Goal: Information Seeking & Learning: Learn about a topic

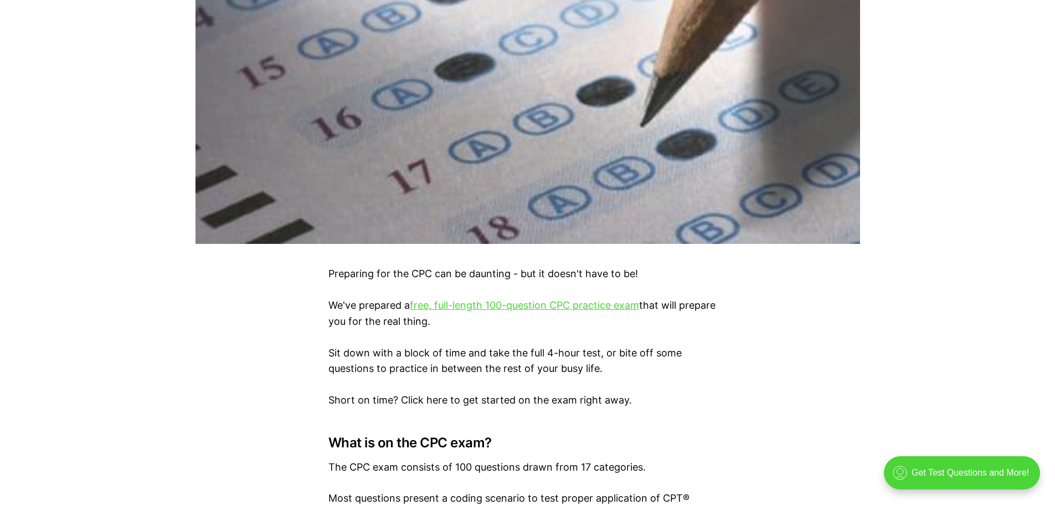
scroll to position [461, 0]
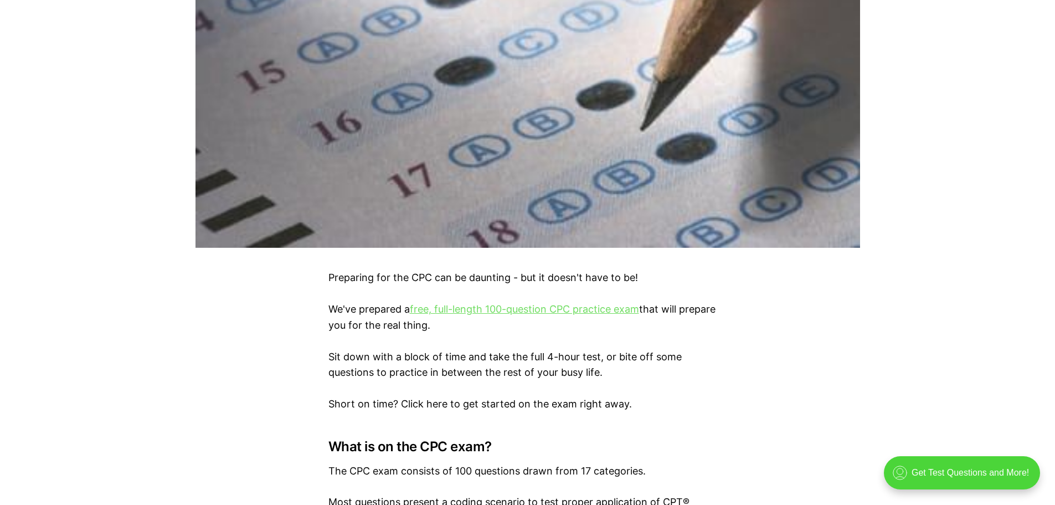
click at [516, 307] on link "free, full-length 100-question CPC practice exam" at bounding box center [524, 309] width 229 height 12
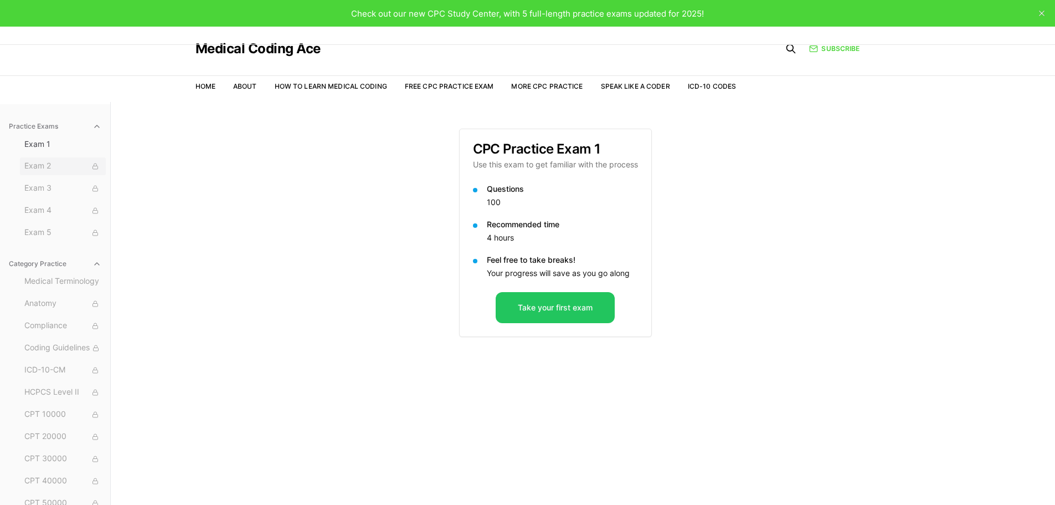
click at [56, 168] on span "Exam 2" at bounding box center [62, 166] width 77 height 12
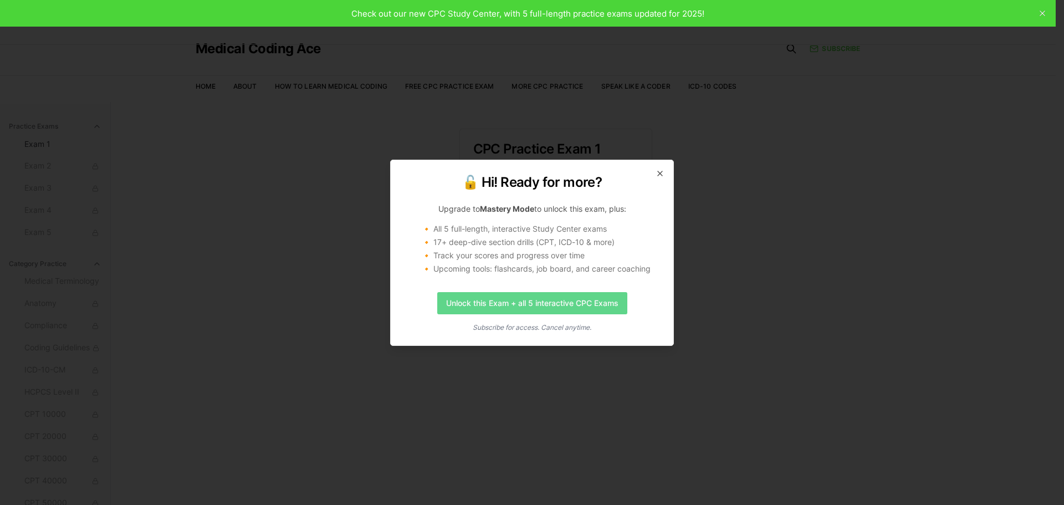
click at [603, 292] on link "Unlock this Exam + all 5 interactive CPC Exams" at bounding box center [532, 303] width 190 height 22
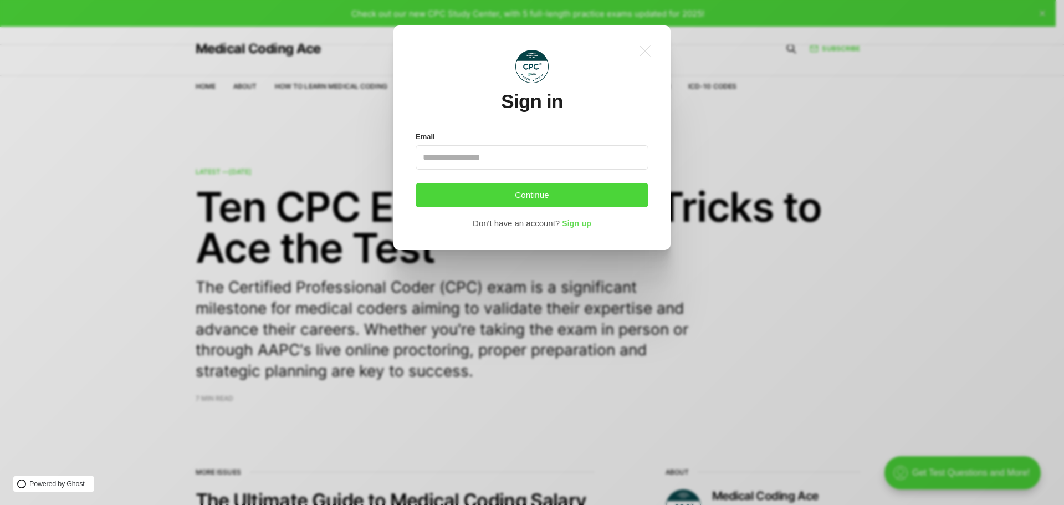
click at [588, 223] on span "Sign up" at bounding box center [576, 223] width 29 height 9
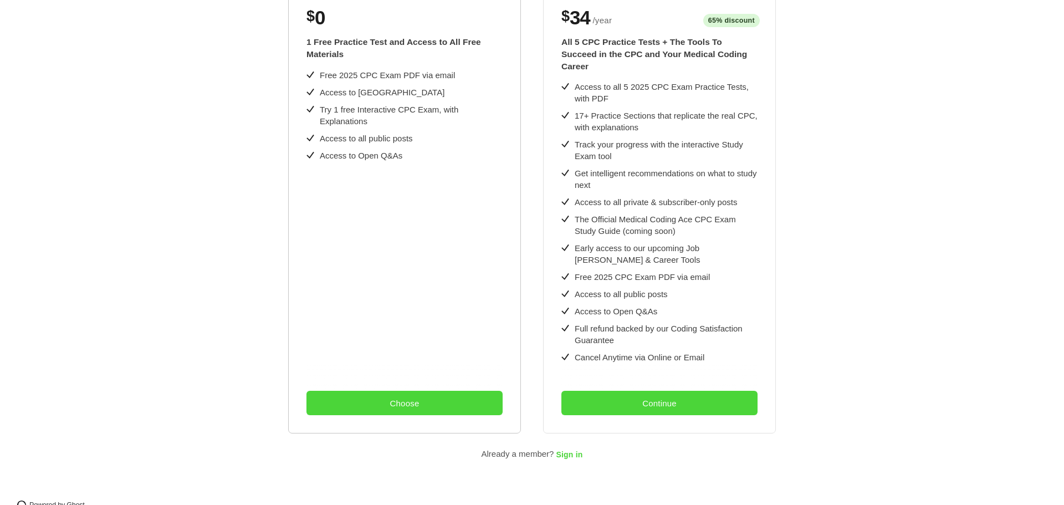
scroll to position [297, 0]
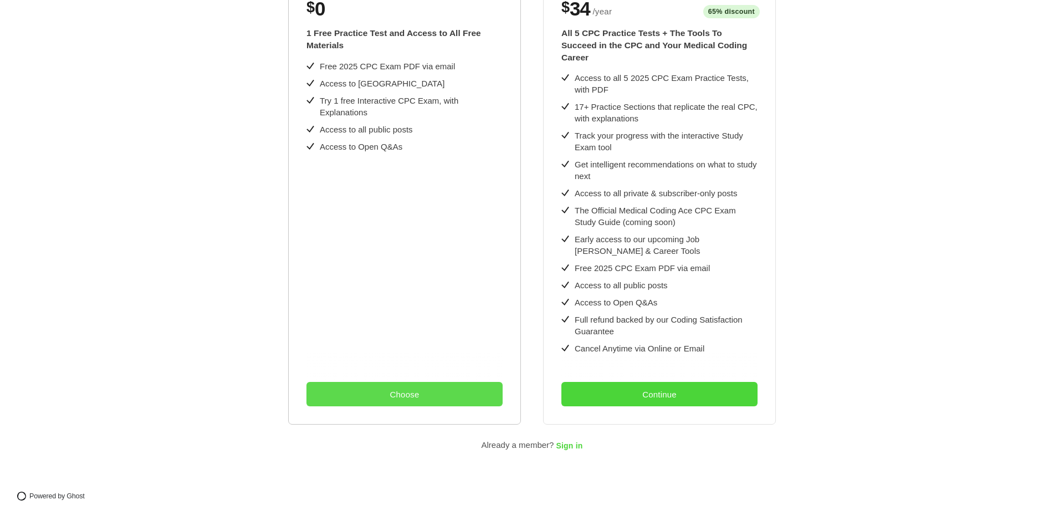
click at [409, 384] on button "Choose" at bounding box center [404, 394] width 196 height 24
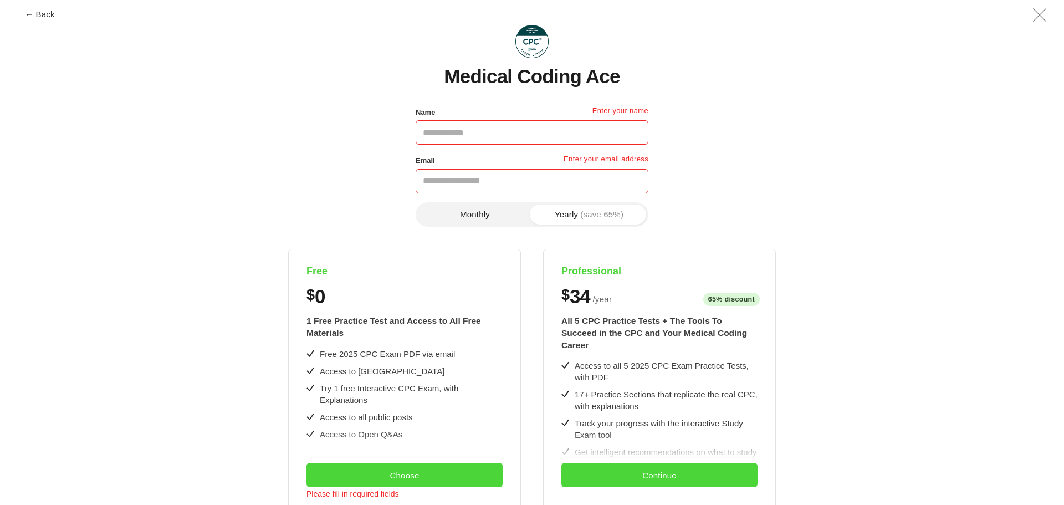
scroll to position [0, 0]
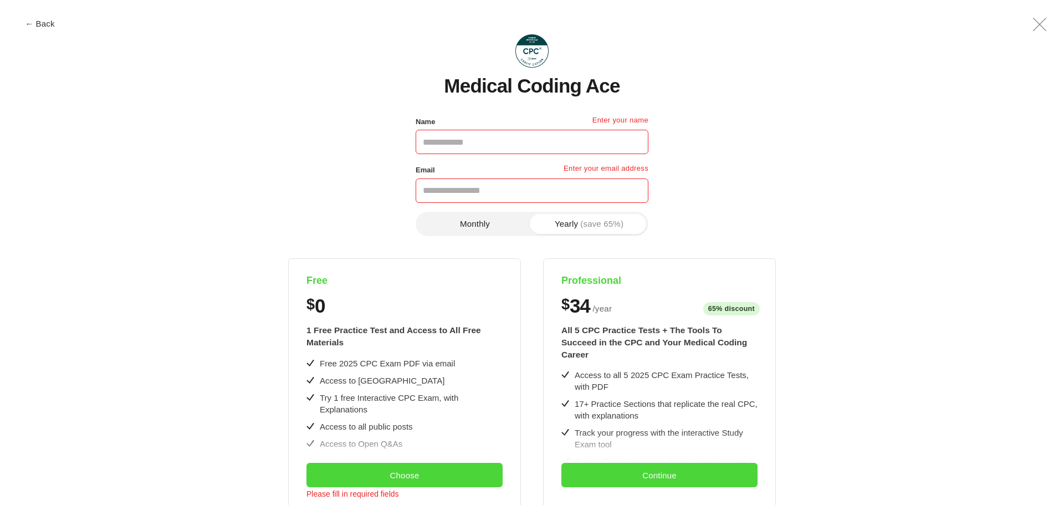
click at [538, 147] on input "Name" at bounding box center [531, 142] width 233 height 24
type input "*"
type input "**********"
click at [496, 222] on button "Monthly" at bounding box center [475, 224] width 114 height 20
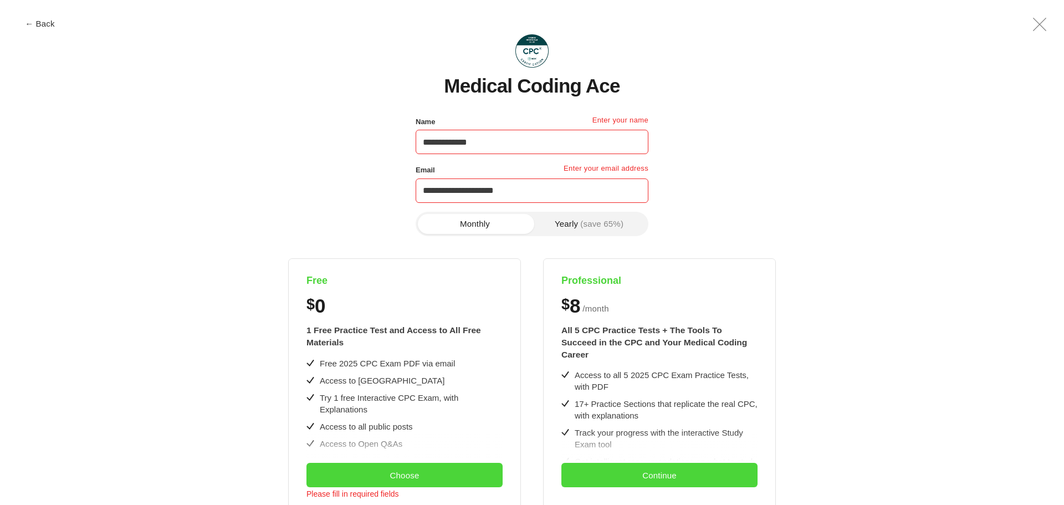
click at [579, 222] on button "Yearly (save 65%)" at bounding box center [589, 224] width 114 height 20
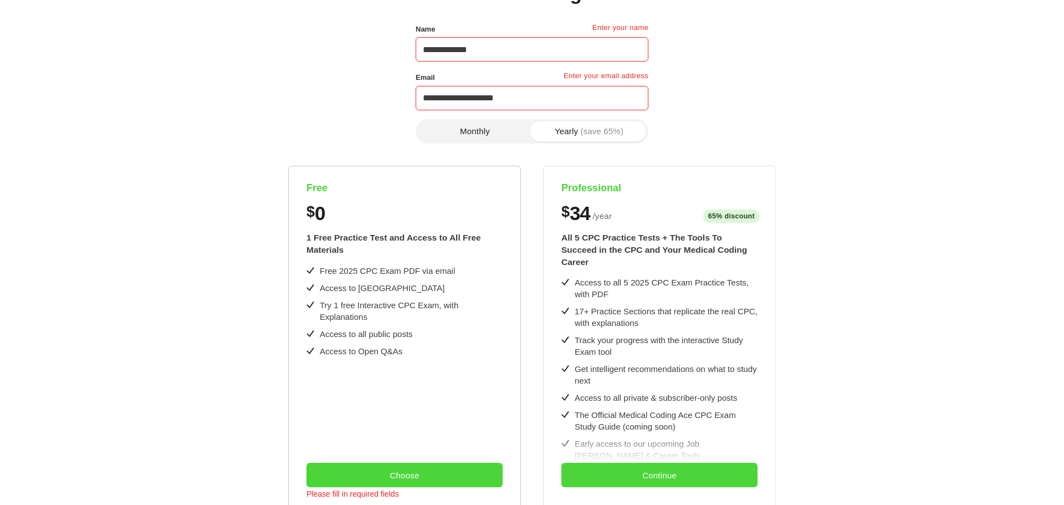
scroll to position [184, 0]
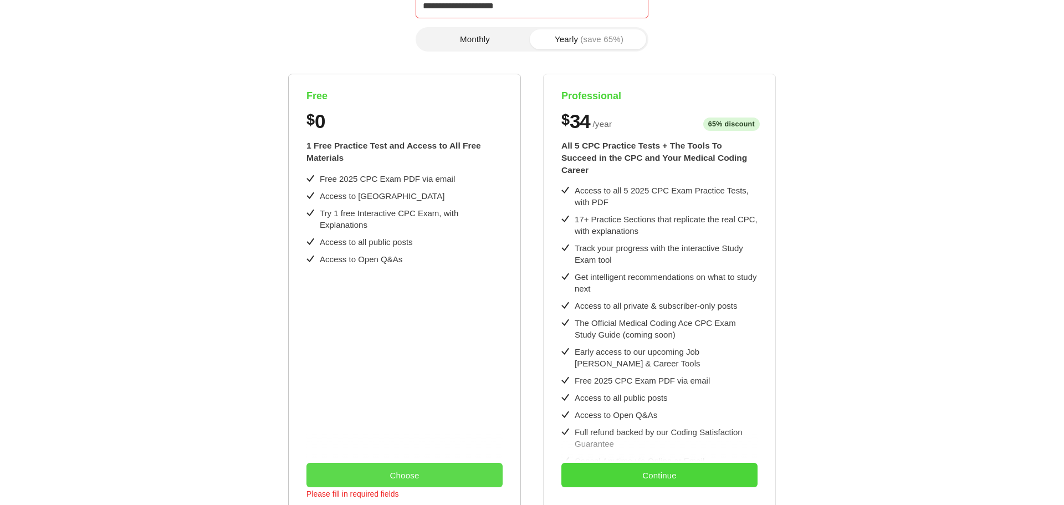
click at [430, 470] on button "Choose" at bounding box center [404, 475] width 196 height 24
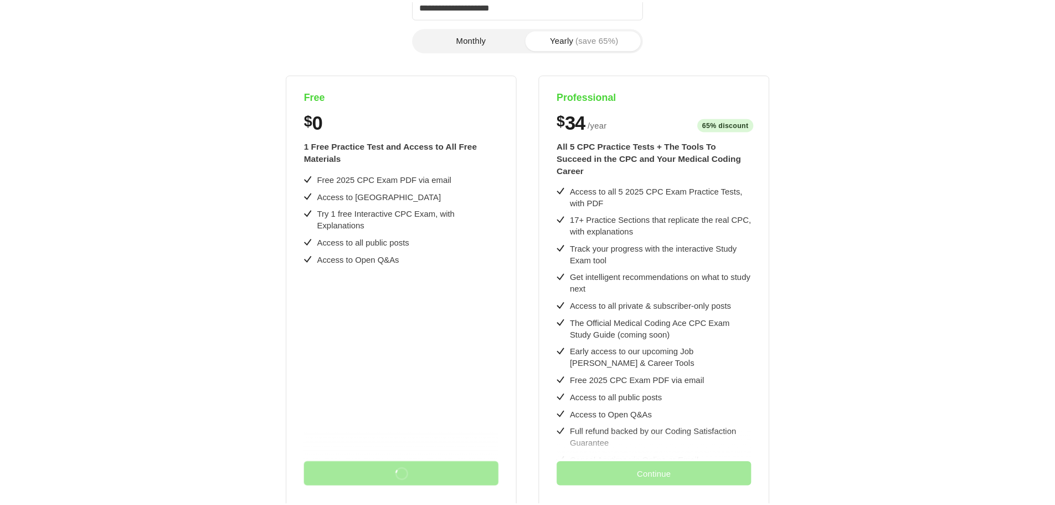
scroll to position [0, 0]
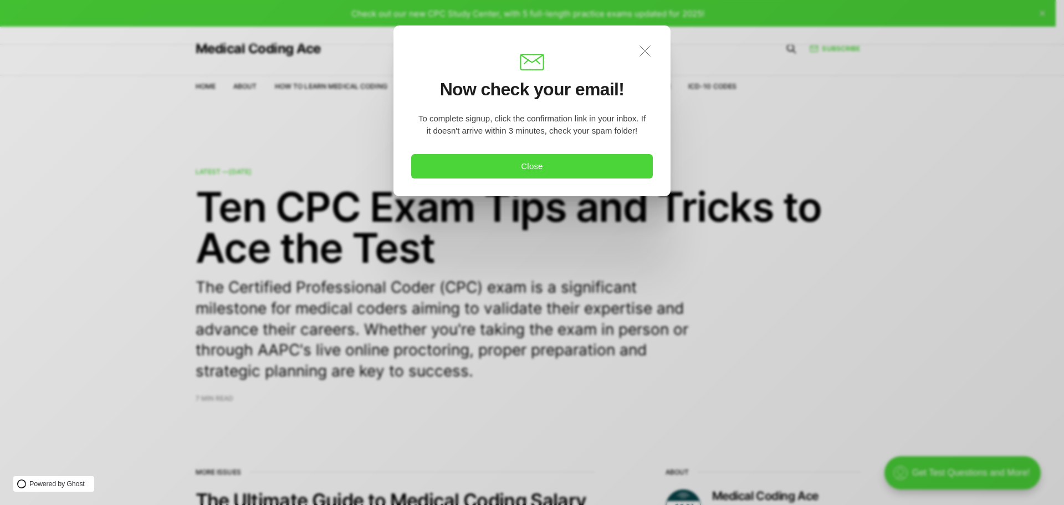
click at [650, 44] on icon ".a{fill:none;stroke:currentColor;stroke-linecap:round;stroke-linejoin:round;str…" at bounding box center [645, 51] width 24 height 24
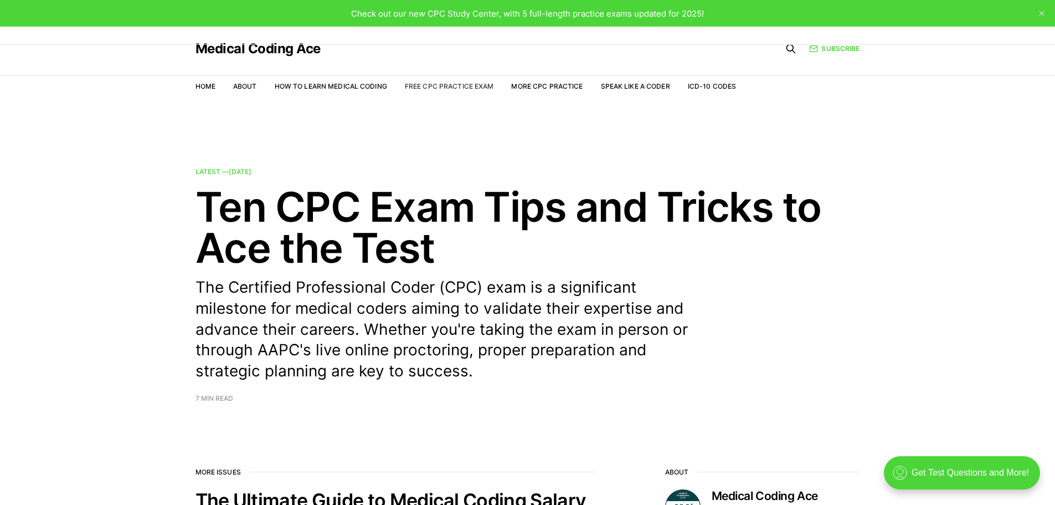
click at [476, 88] on link "Free CPC Practice Exam" at bounding box center [449, 86] width 89 height 8
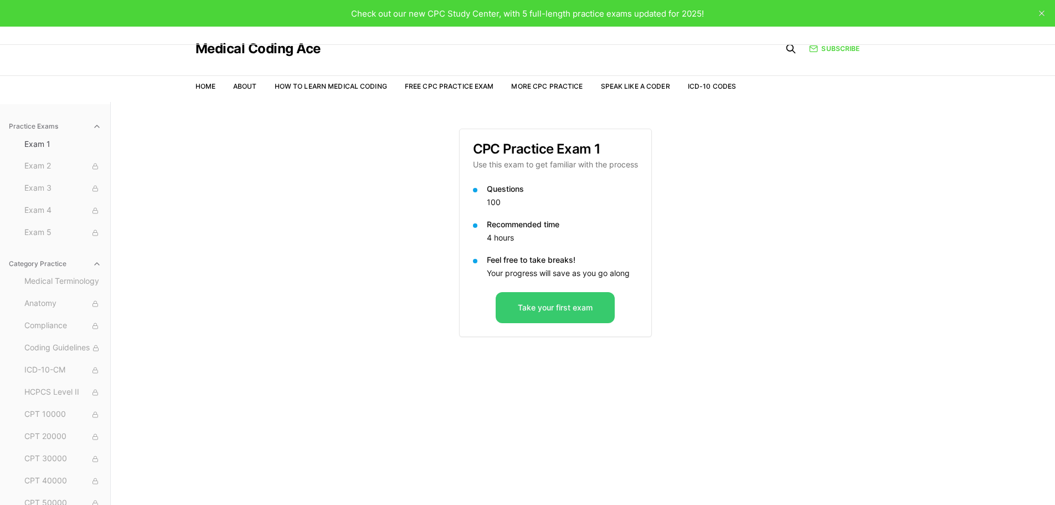
click at [569, 312] on button "Take your first exam" at bounding box center [555, 307] width 119 height 31
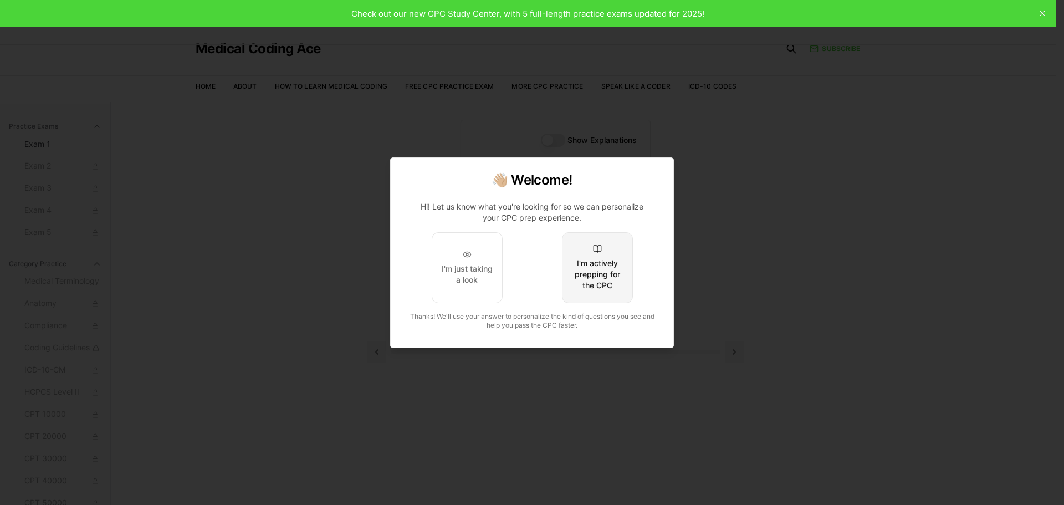
click at [579, 255] on button "I'm actively prepping for the CPC" at bounding box center [597, 267] width 71 height 71
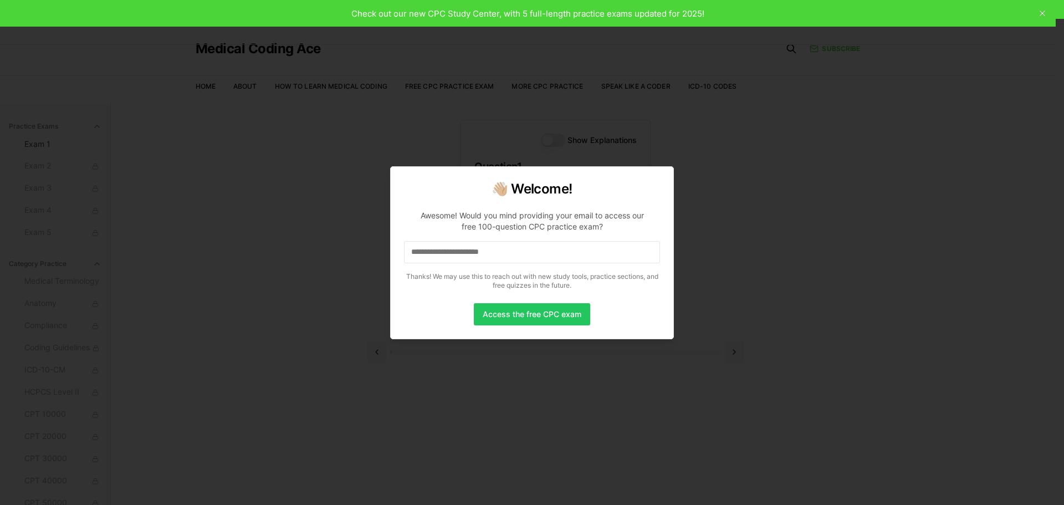
click at [470, 254] on input at bounding box center [532, 252] width 256 height 22
click at [470, 254] on input "*" at bounding box center [532, 252] width 256 height 22
click at [470, 254] on input "**" at bounding box center [532, 252] width 256 height 22
click at [470, 254] on input "***" at bounding box center [532, 252] width 256 height 22
click at [470, 254] on input "****" at bounding box center [532, 252] width 256 height 22
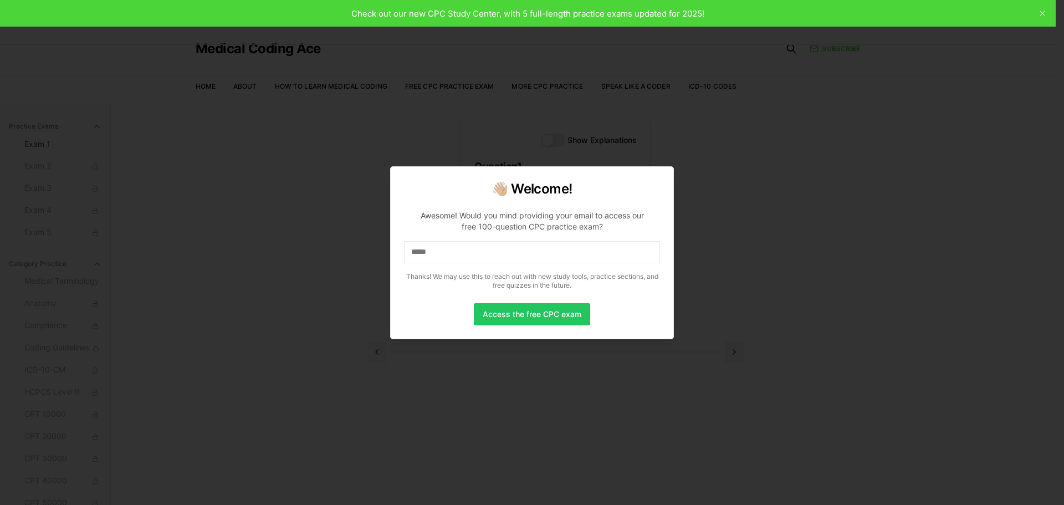
click at [470, 254] on input "*****" at bounding box center [532, 252] width 256 height 22
click at [471, 251] on input "******" at bounding box center [532, 252] width 256 height 22
click at [471, 251] on input "*******" at bounding box center [532, 252] width 256 height 22
click at [471, 251] on input "********" at bounding box center [532, 252] width 256 height 22
click at [471, 251] on input "*********" at bounding box center [532, 252] width 256 height 22
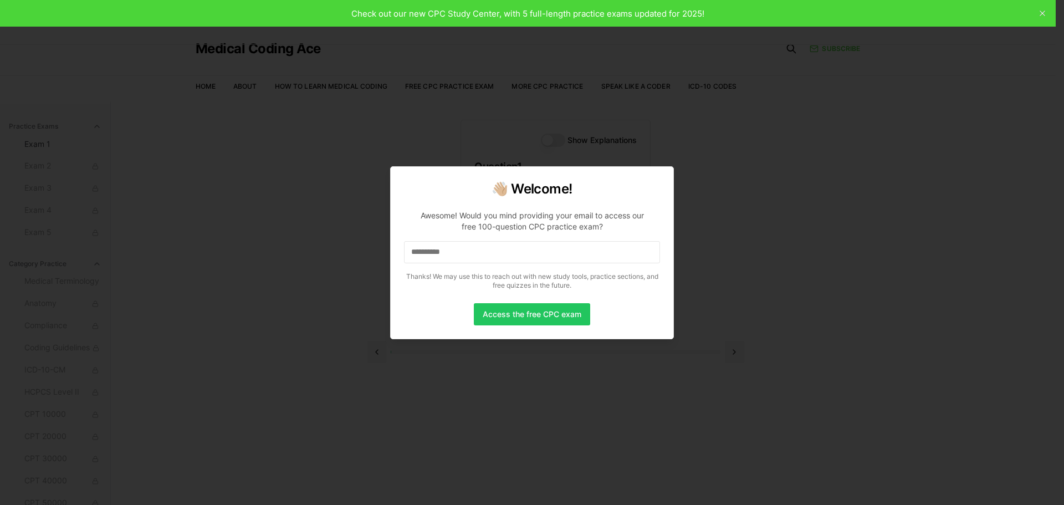
click at [471, 251] on input "**********" at bounding box center [532, 252] width 256 height 22
click at [520, 252] on input "**********" at bounding box center [532, 252] width 256 height 22
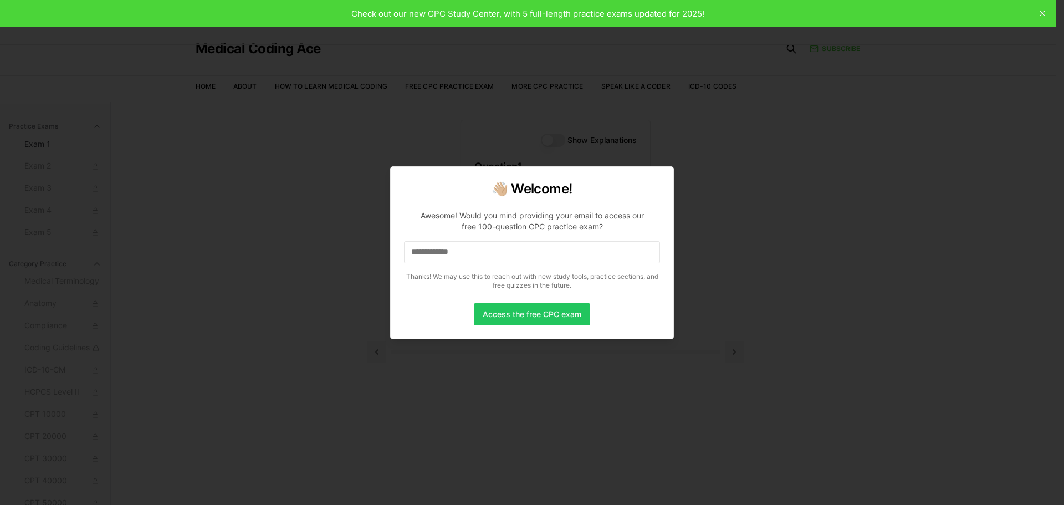
click at [520, 252] on input "**********" at bounding box center [532, 252] width 256 height 22
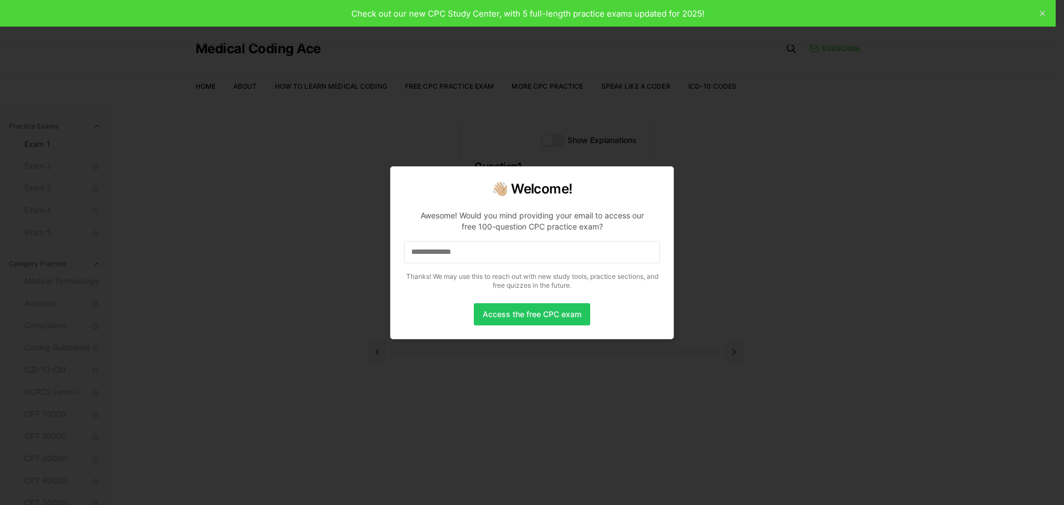
click at [520, 252] on input "**********" at bounding box center [532, 252] width 256 height 22
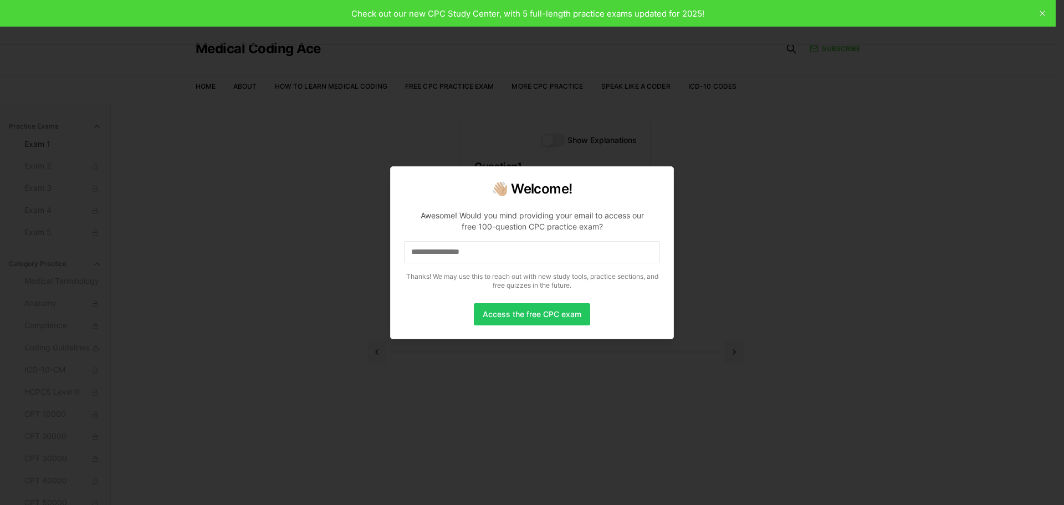
click at [520, 252] on input "**********" at bounding box center [532, 252] width 256 height 22
click at [515, 313] on button "Access the free CPC exam" at bounding box center [532, 314] width 116 height 22
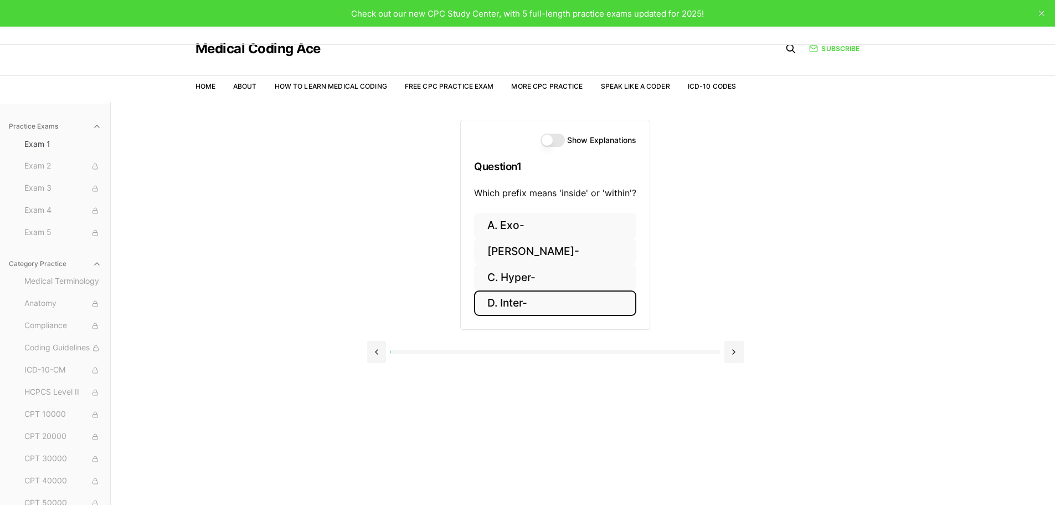
click at [562, 303] on button "D. Inter-" at bounding box center [555, 303] width 162 height 26
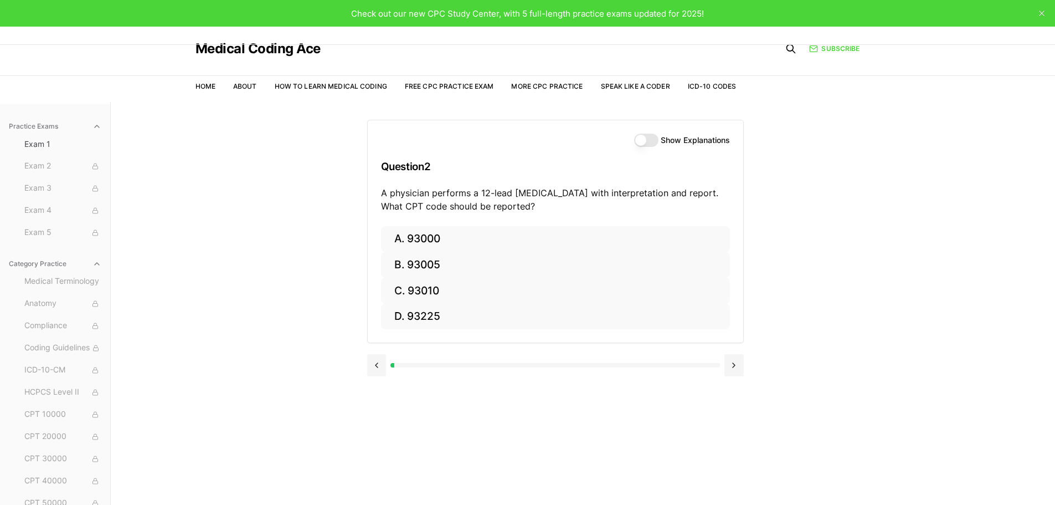
click at [668, 137] on label "Show Explanations" at bounding box center [695, 140] width 69 height 8
click at [659, 137] on button "Show Explanations" at bounding box center [646, 139] width 24 height 13
click at [647, 140] on button "Show Explanations" at bounding box center [646, 139] width 24 height 13
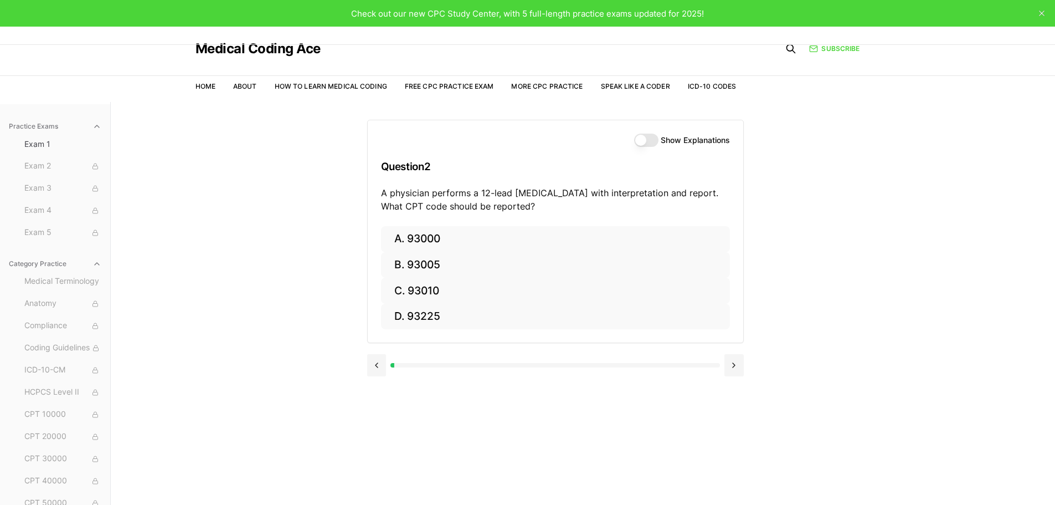
click at [655, 140] on button "Show Explanations" at bounding box center [646, 139] width 24 height 13
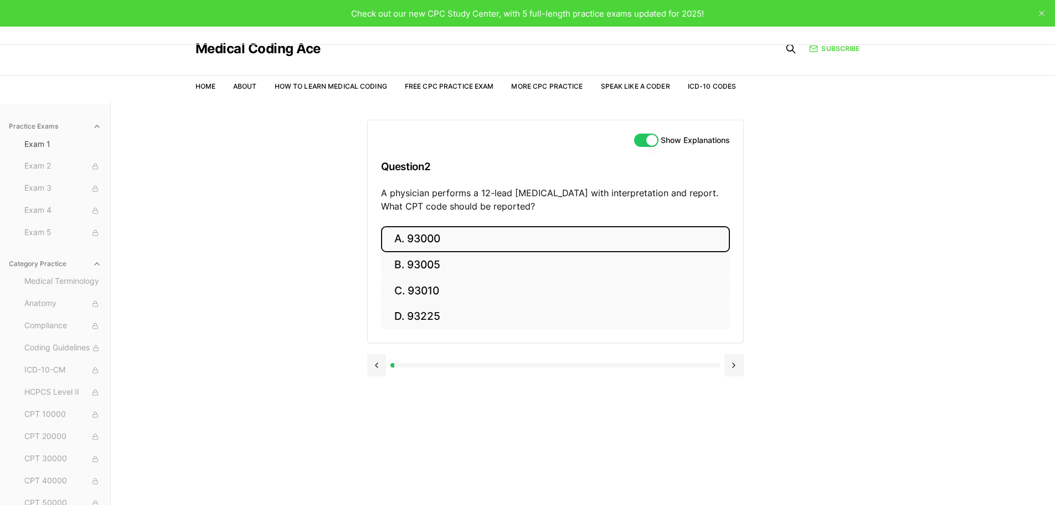
click at [474, 240] on button "A. 93000" at bounding box center [555, 239] width 349 height 26
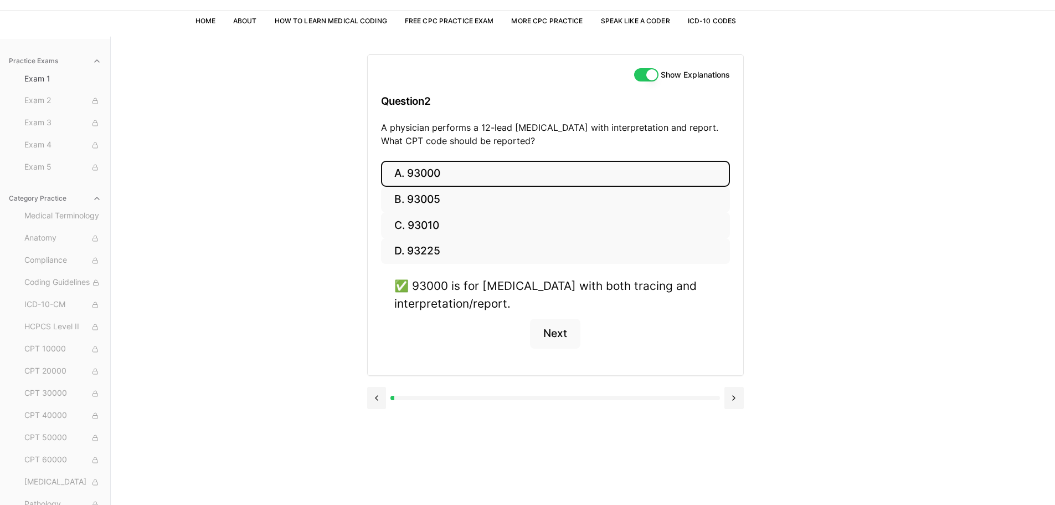
scroll to position [93, 0]
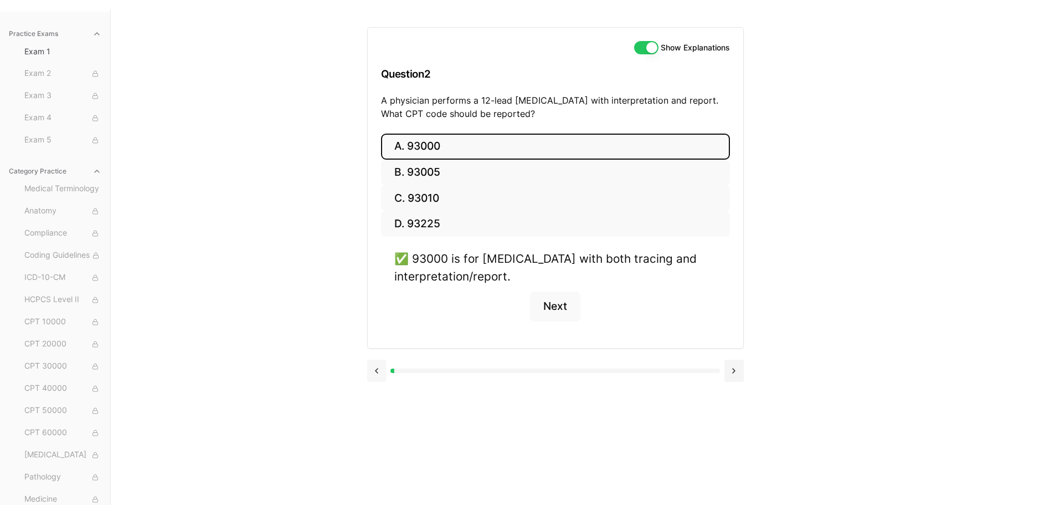
click at [374, 372] on button at bounding box center [376, 370] width 19 height 22
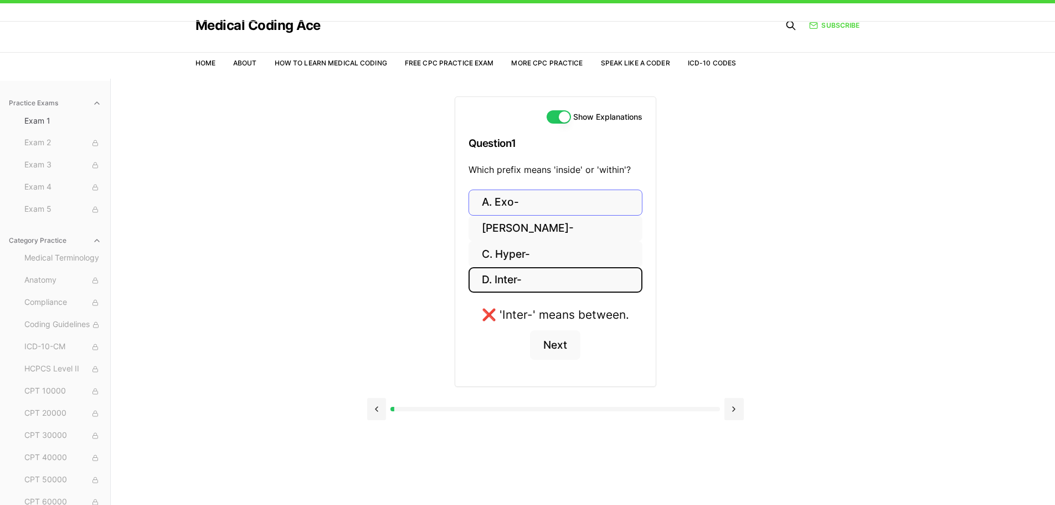
scroll to position [0, 0]
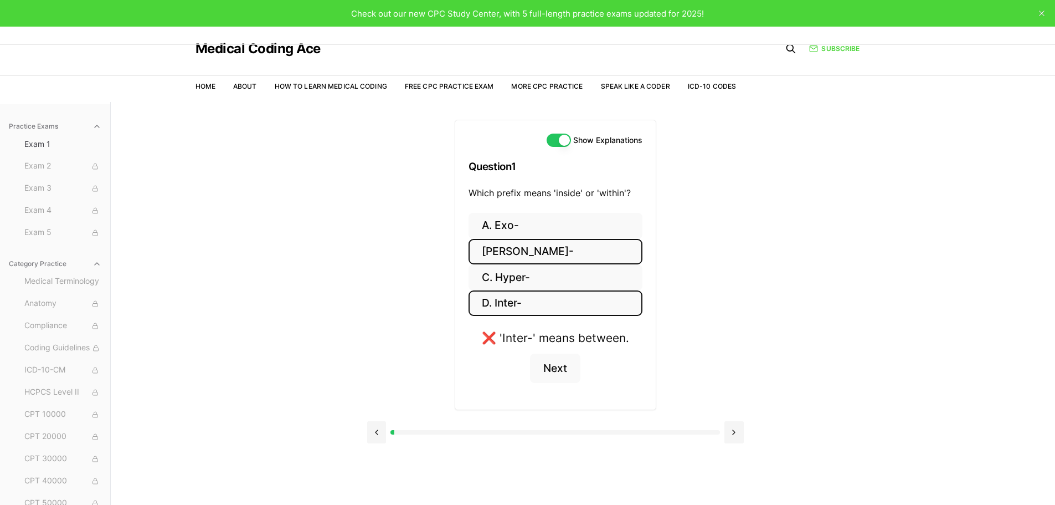
click at [559, 246] on button "B. Endo-" at bounding box center [556, 252] width 174 height 26
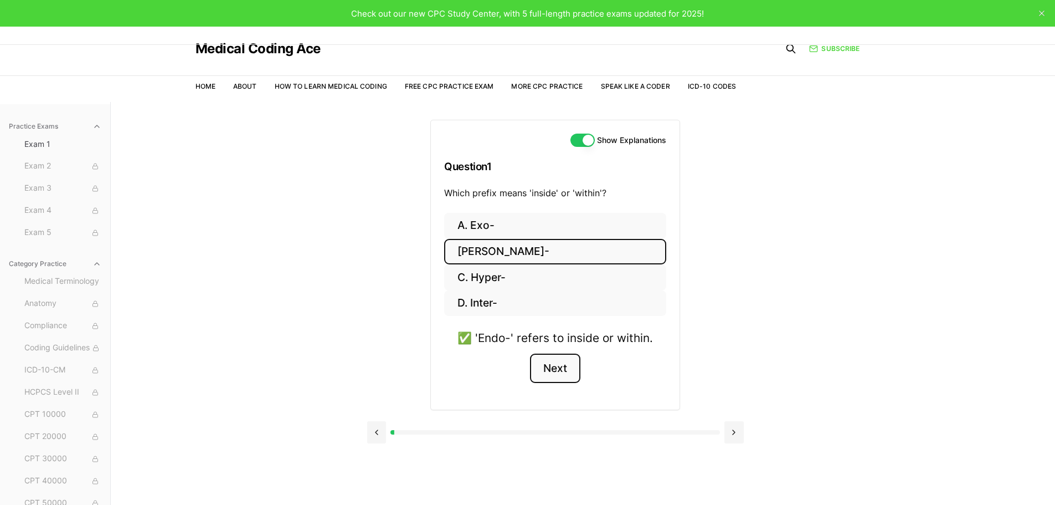
click at [569, 368] on button "Next" at bounding box center [555, 368] width 50 height 30
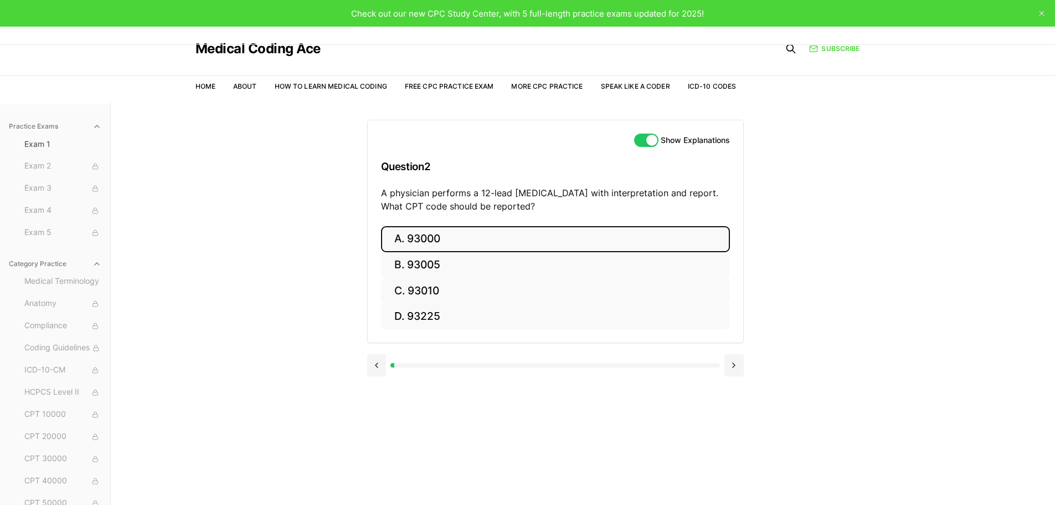
click at [435, 239] on button "A. 93000" at bounding box center [555, 239] width 349 height 26
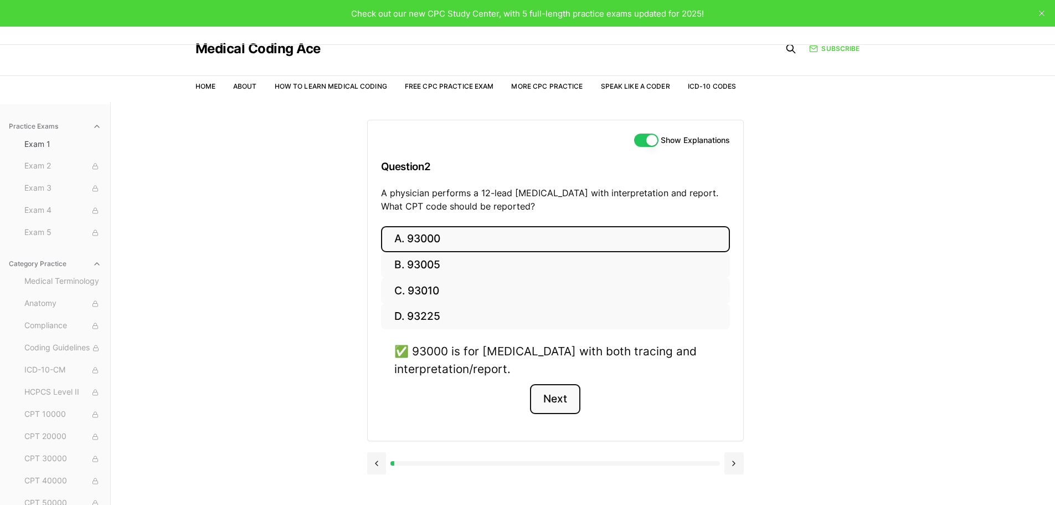
click at [559, 395] on button "Next" at bounding box center [555, 399] width 50 height 30
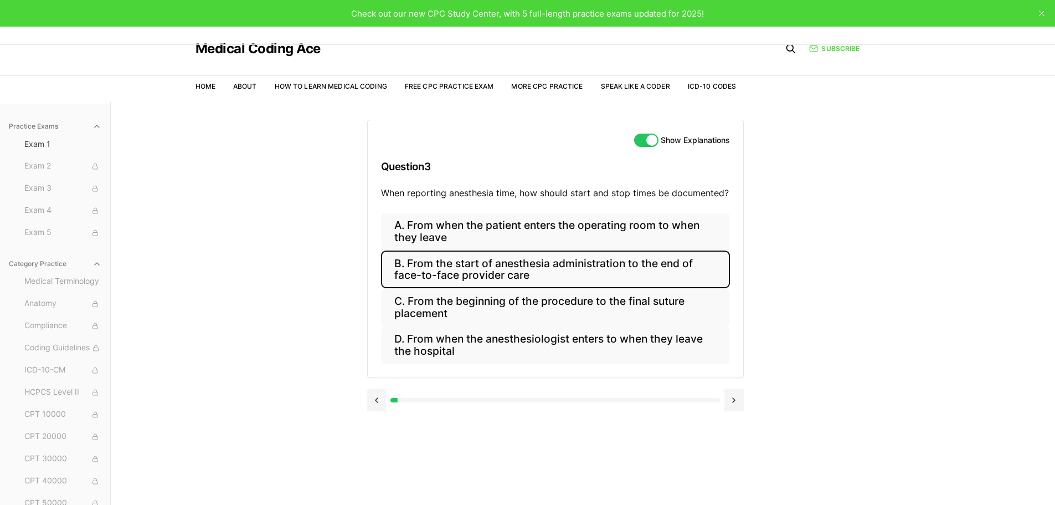
click at [556, 274] on button "B. From the start of anesthesia administration to the end of face-to-face provi…" at bounding box center [555, 269] width 349 height 38
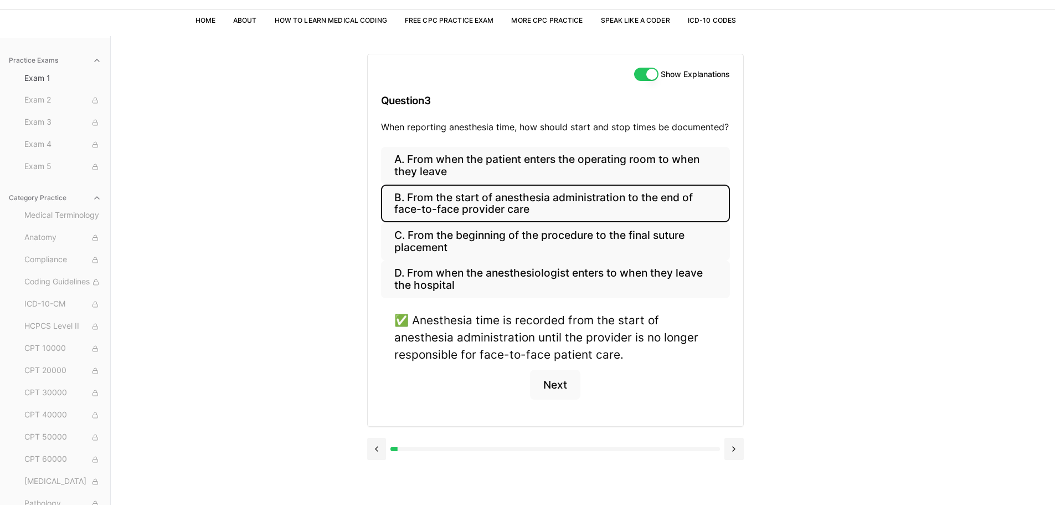
scroll to position [93, 0]
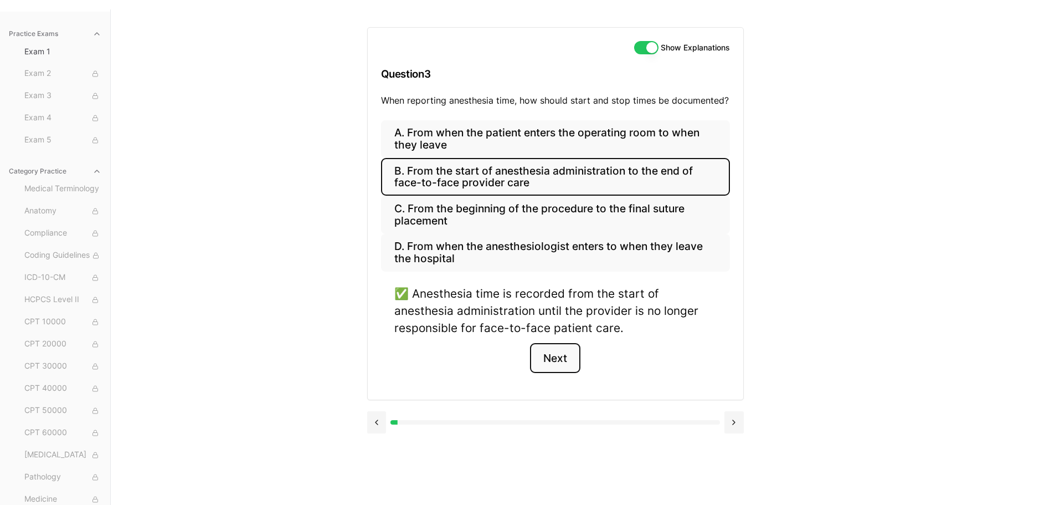
click at [567, 357] on button "Next" at bounding box center [555, 358] width 50 height 30
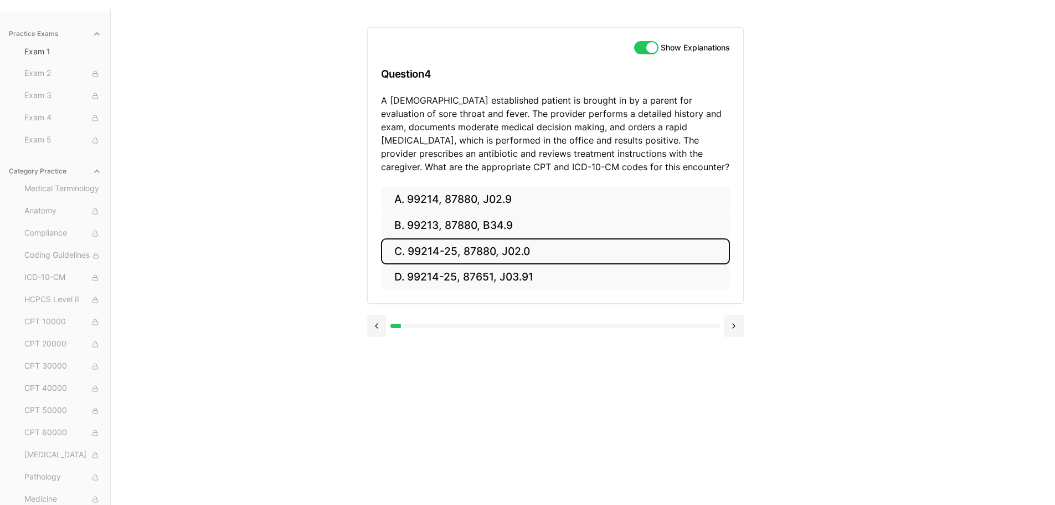
click at [571, 254] on button "C. 99214-25, 87880, J02.0" at bounding box center [555, 251] width 349 height 26
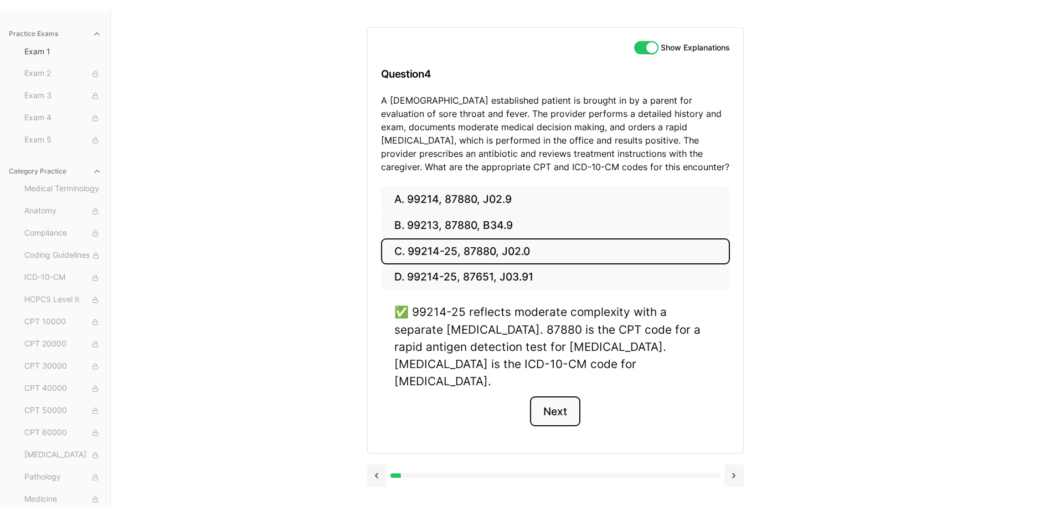
click at [541, 396] on button "Next" at bounding box center [555, 411] width 50 height 30
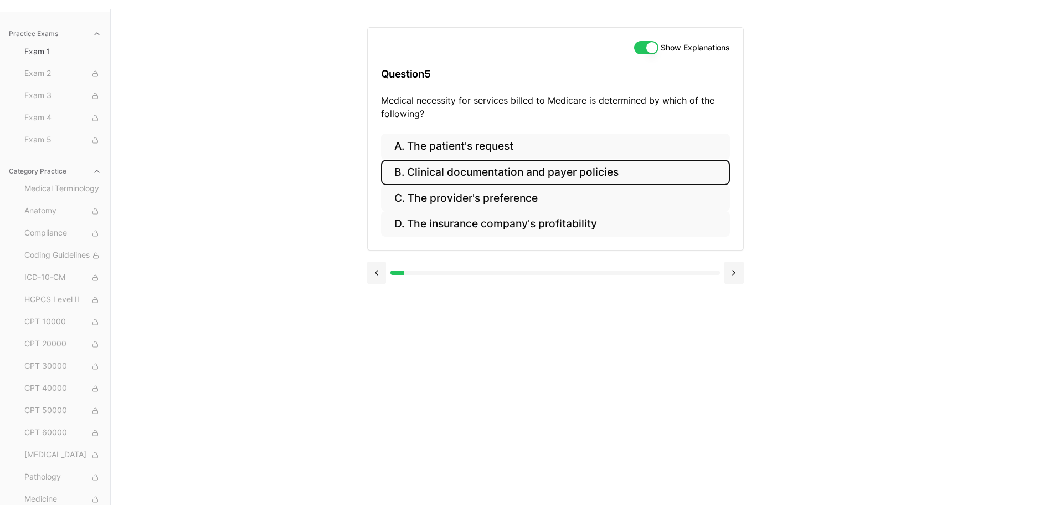
click at [526, 172] on button "B. Clinical documentation and payer policies" at bounding box center [555, 173] width 349 height 26
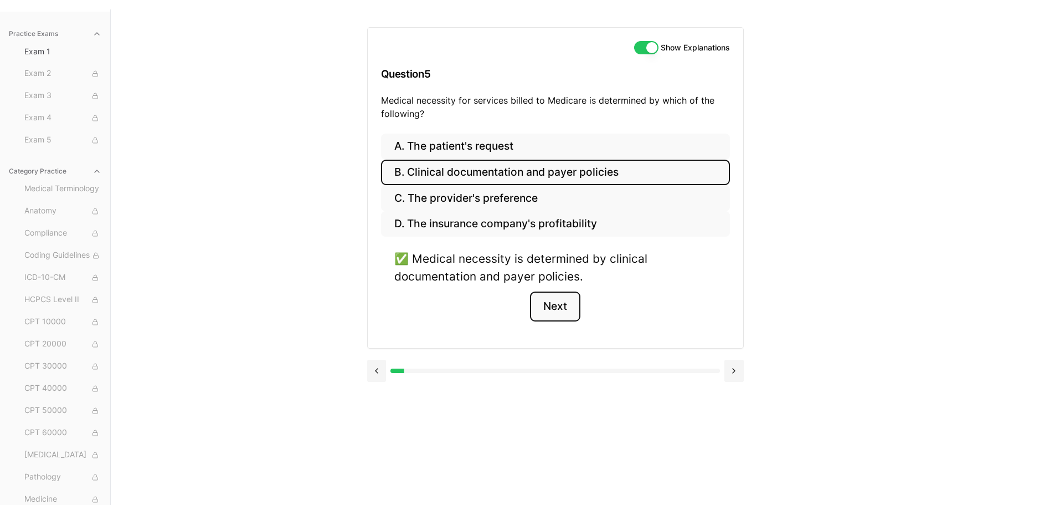
click at [552, 304] on button "Next" at bounding box center [555, 306] width 50 height 30
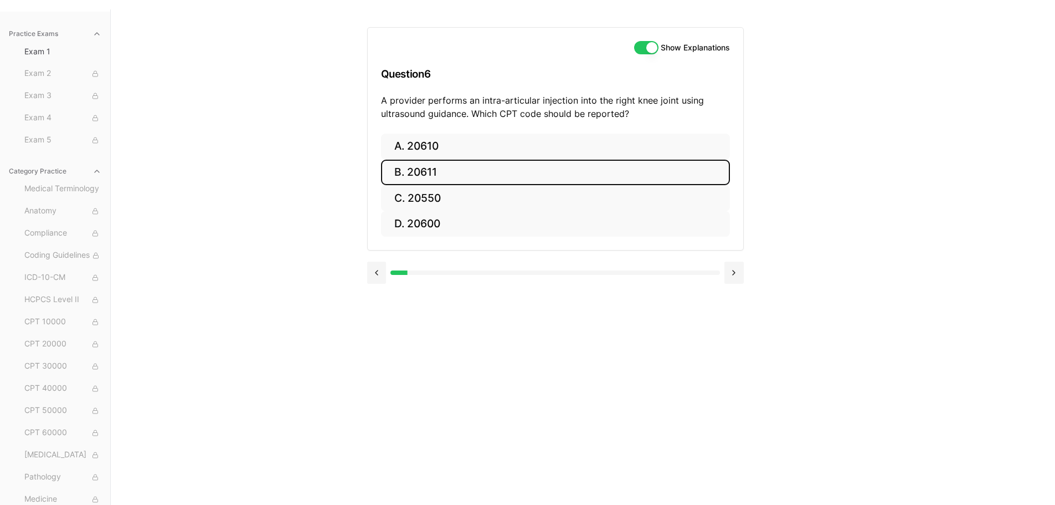
click at [516, 168] on button "B. 20611" at bounding box center [555, 173] width 349 height 26
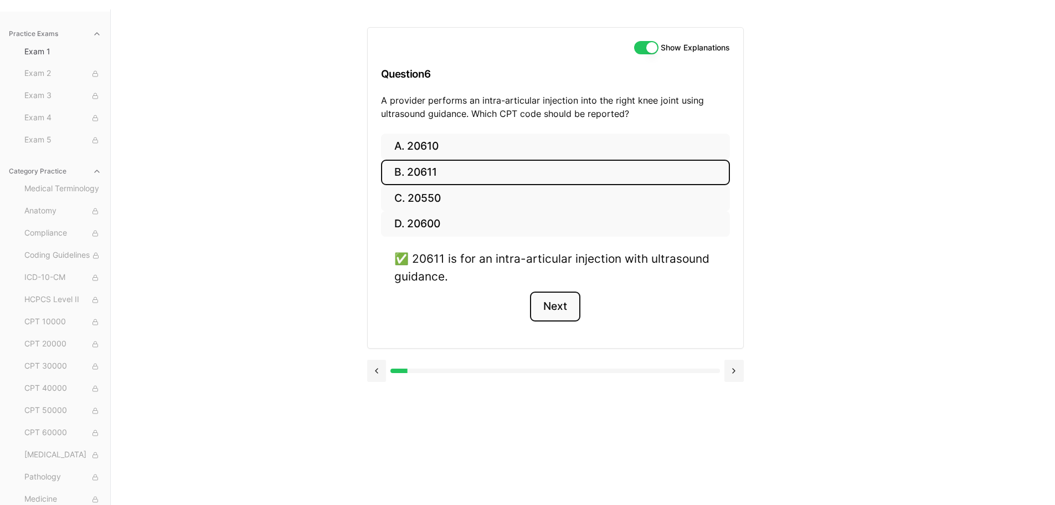
click at [571, 303] on button "Next" at bounding box center [555, 306] width 50 height 30
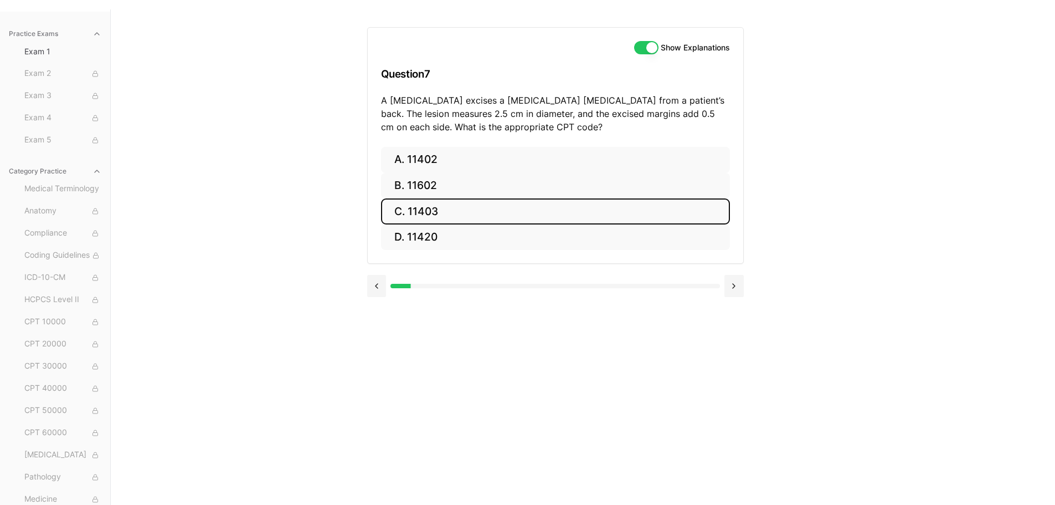
click at [479, 209] on button "C. 11403" at bounding box center [555, 211] width 349 height 26
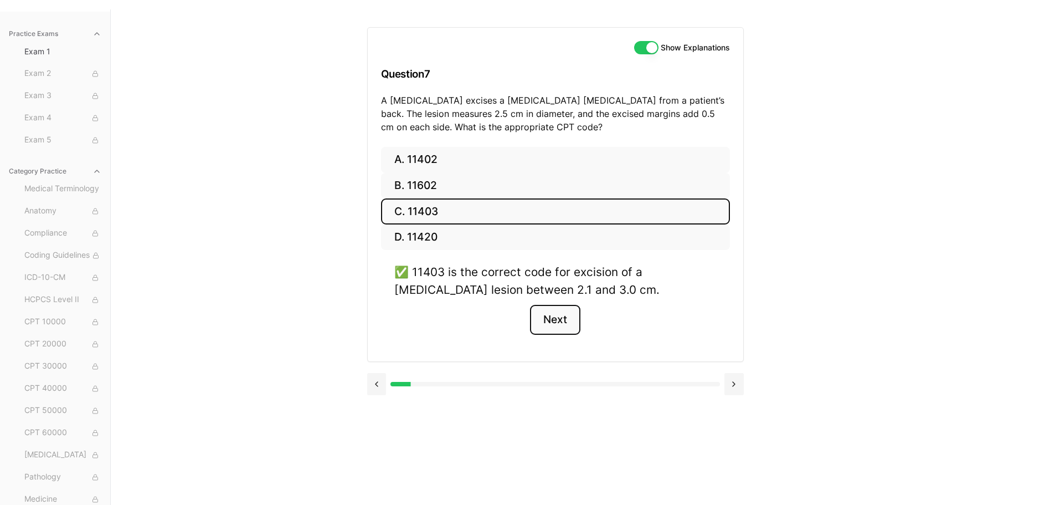
click at [553, 319] on button "Next" at bounding box center [555, 320] width 50 height 30
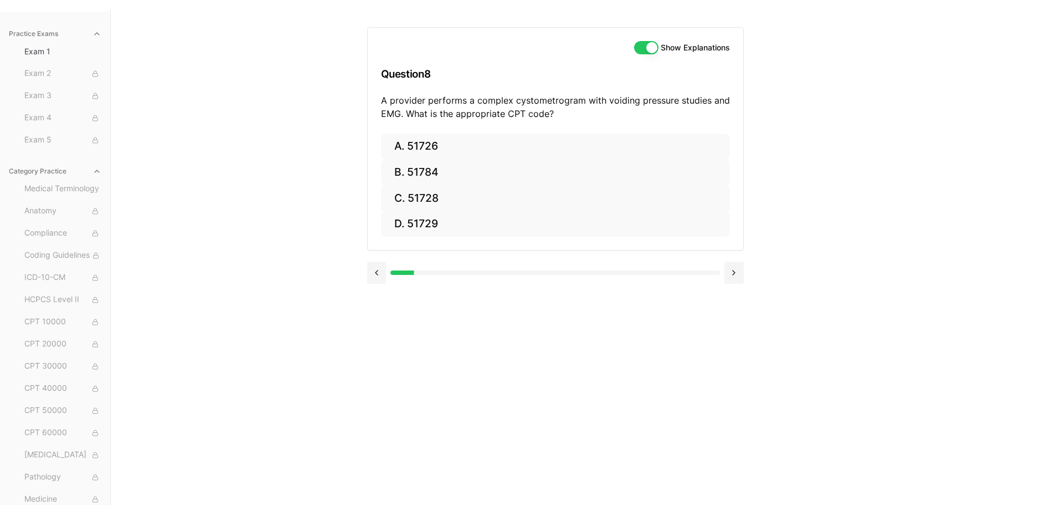
scroll to position [0, 0]
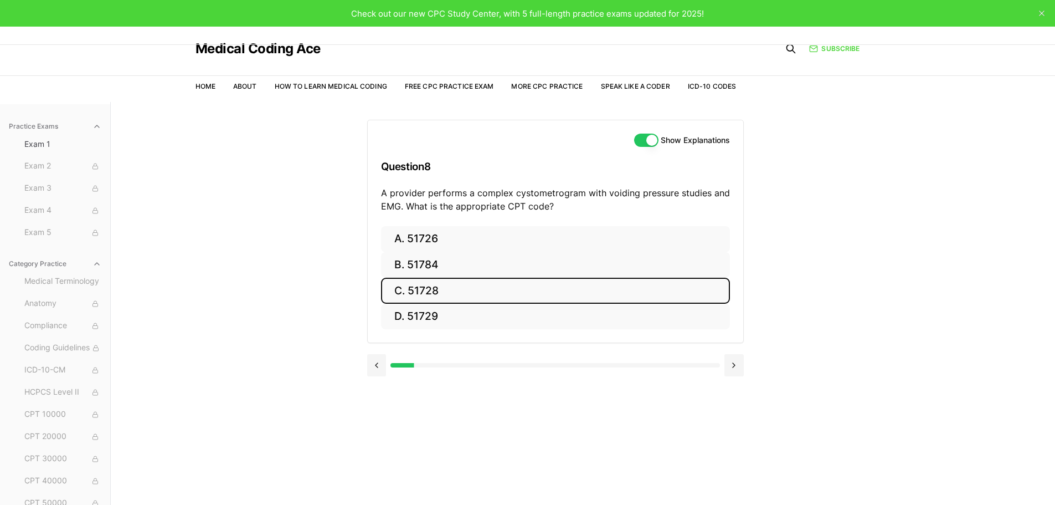
click at [508, 299] on button "C. 51728" at bounding box center [555, 291] width 349 height 26
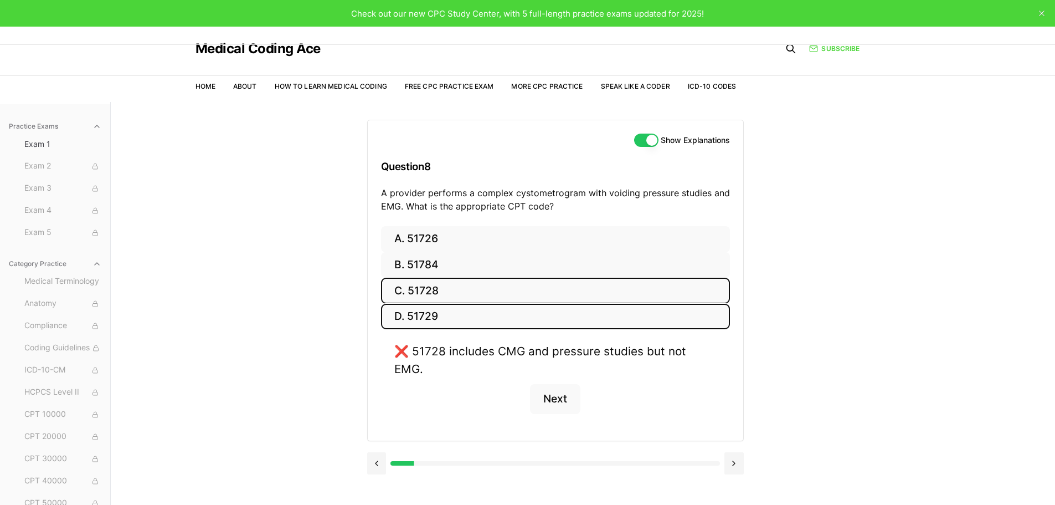
click at [434, 321] on button "D. 51729" at bounding box center [555, 317] width 349 height 26
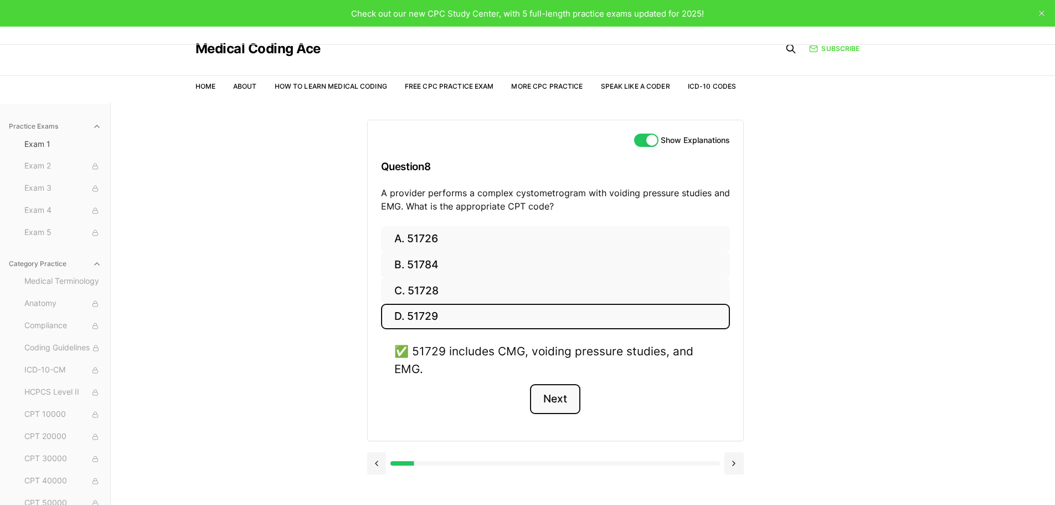
click at [558, 399] on button "Next" at bounding box center [555, 399] width 50 height 30
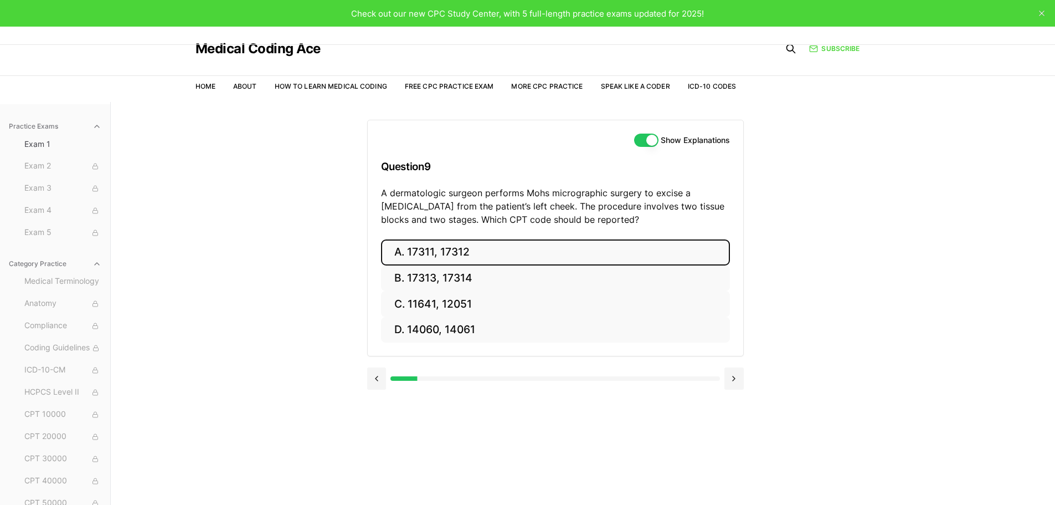
click at [475, 252] on button "A. 17311, 17312" at bounding box center [555, 252] width 349 height 26
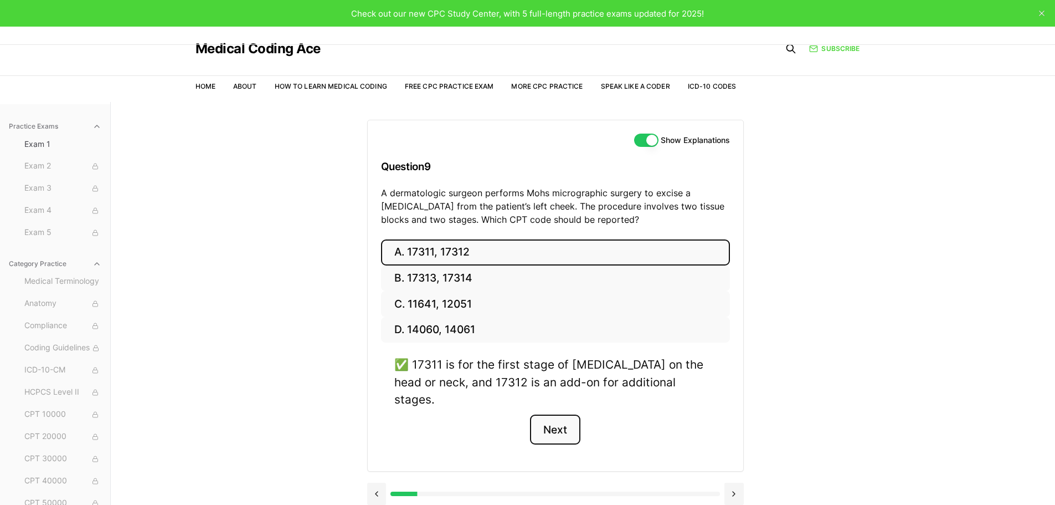
click at [563, 414] on button "Next" at bounding box center [555, 429] width 50 height 30
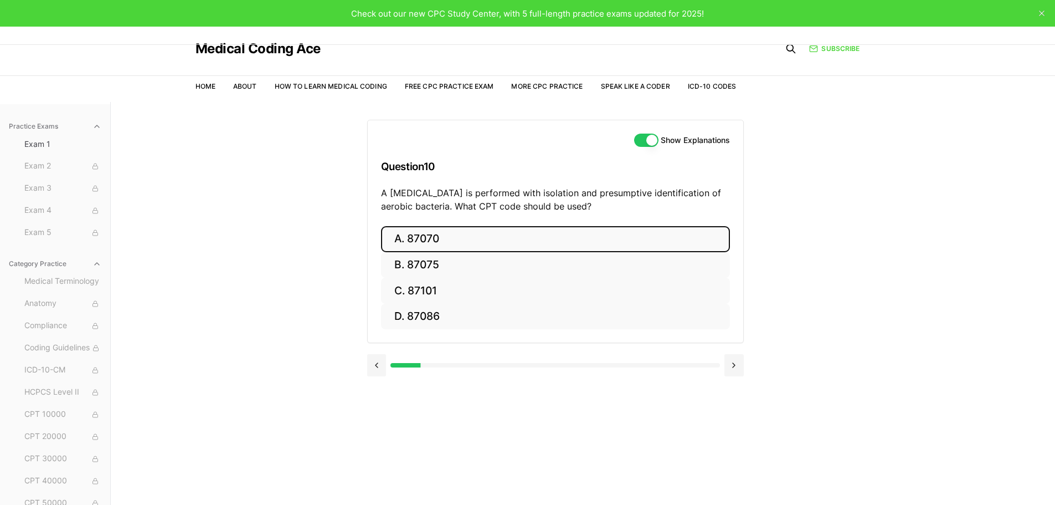
click at [497, 245] on button "A. 87070" at bounding box center [555, 239] width 349 height 26
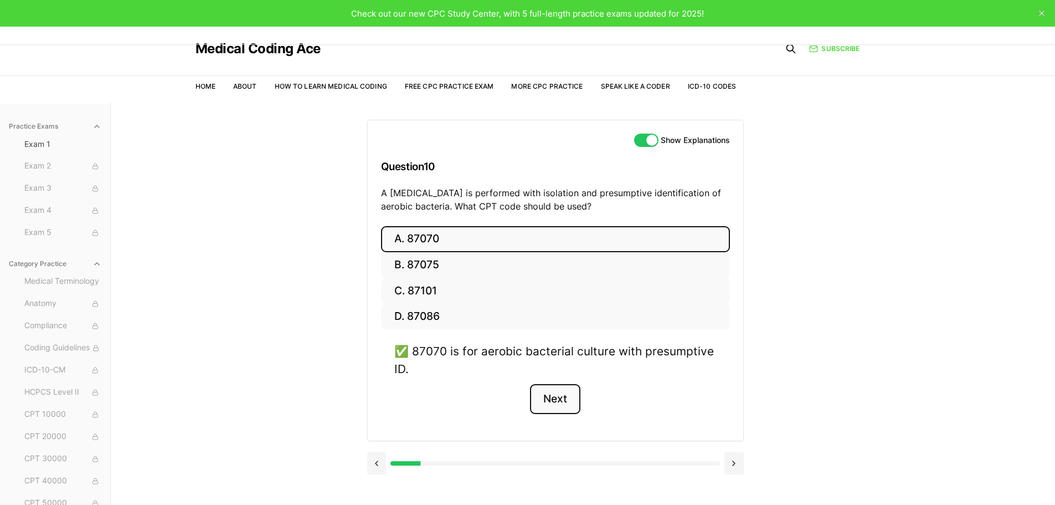
click at [556, 400] on button "Next" at bounding box center [555, 399] width 50 height 30
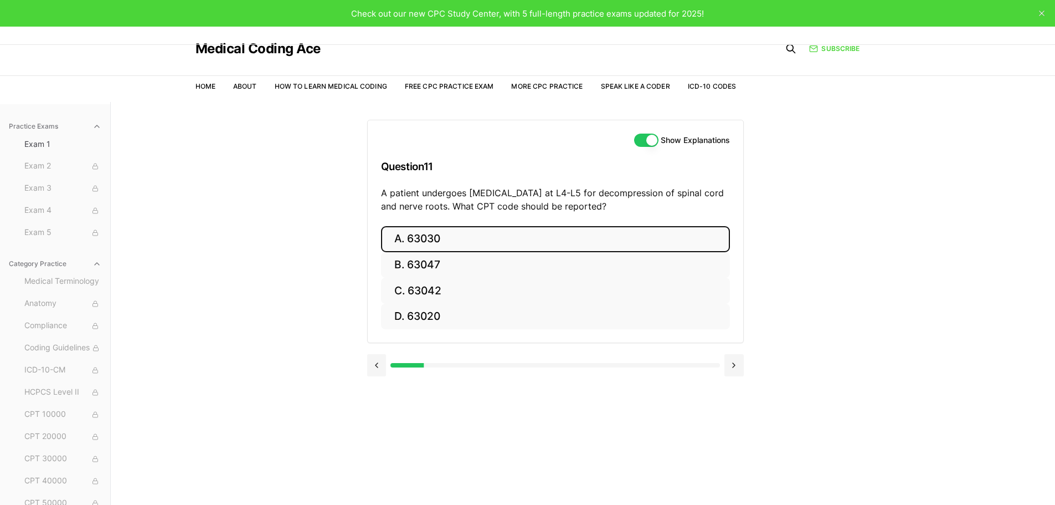
click at [507, 244] on button "A. 63030" at bounding box center [555, 239] width 349 height 26
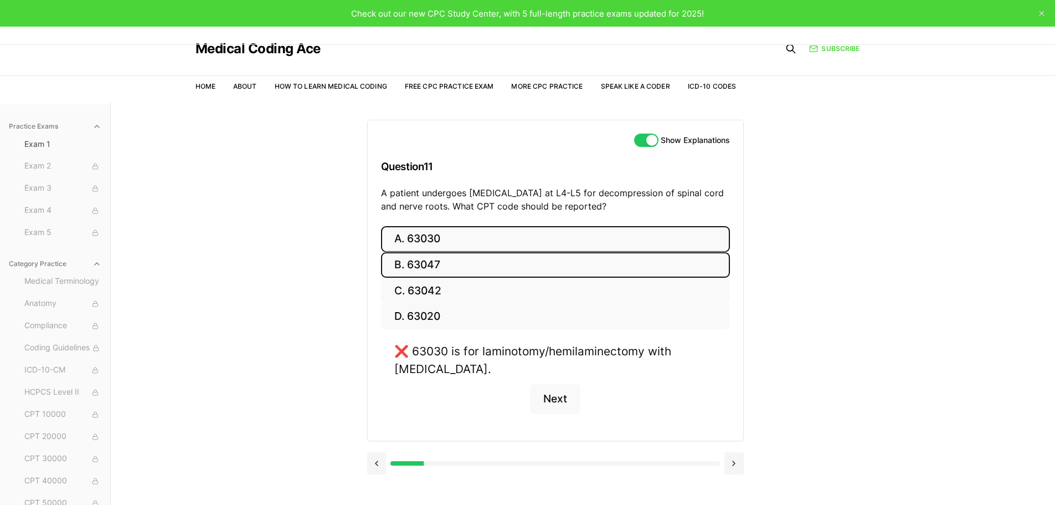
click at [521, 260] on button "B. 63047" at bounding box center [555, 265] width 349 height 26
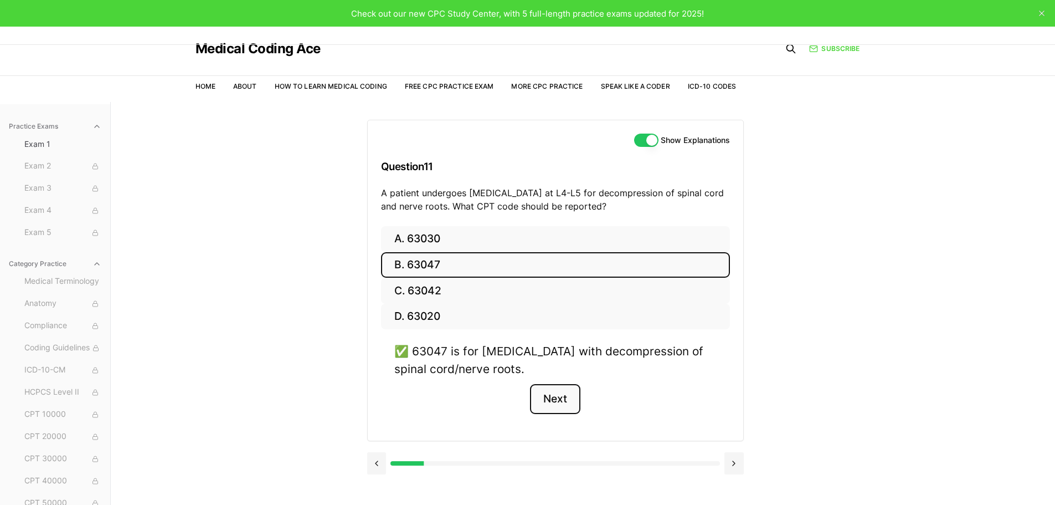
click at [559, 393] on button "Next" at bounding box center [555, 399] width 50 height 30
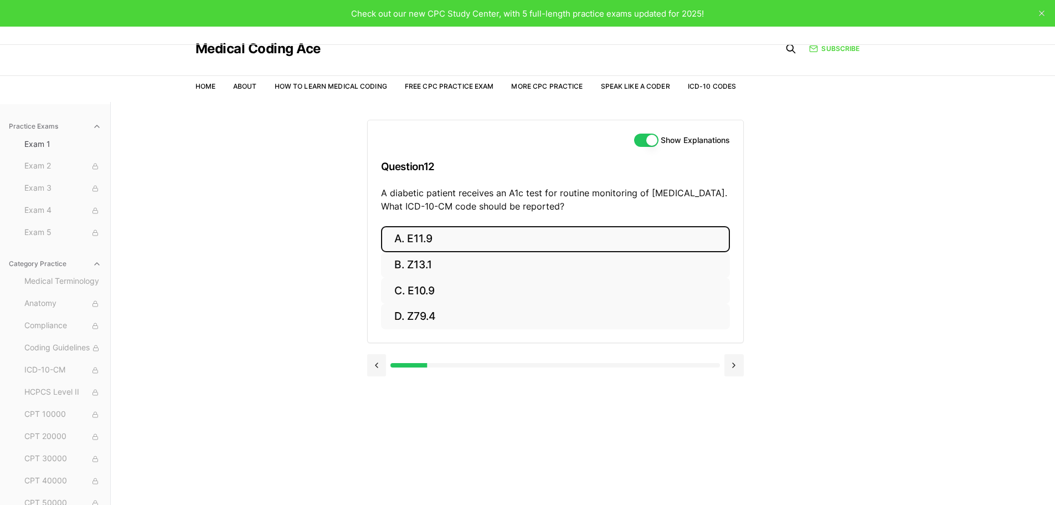
click at [702, 244] on button "A. E11.9" at bounding box center [555, 239] width 349 height 26
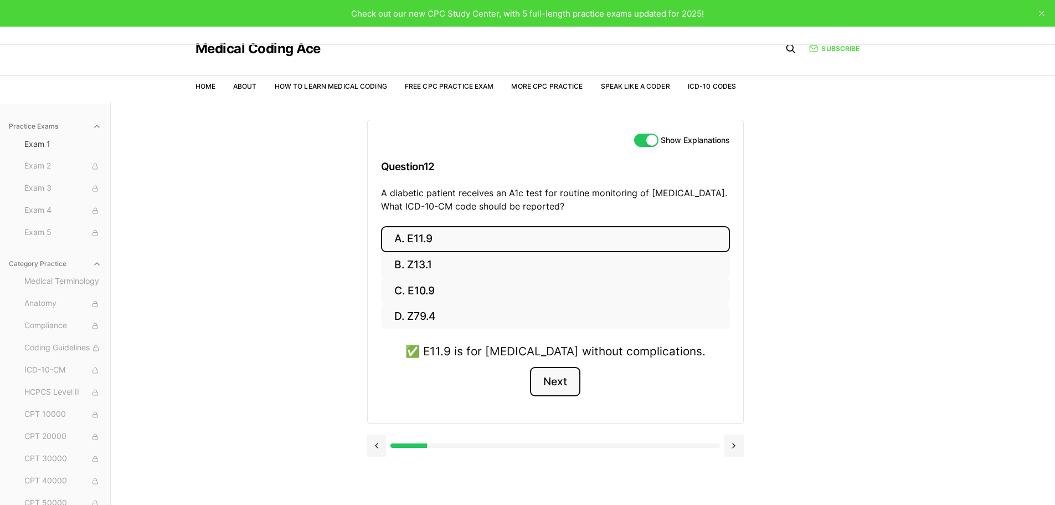
click at [569, 386] on button "Next" at bounding box center [555, 382] width 50 height 30
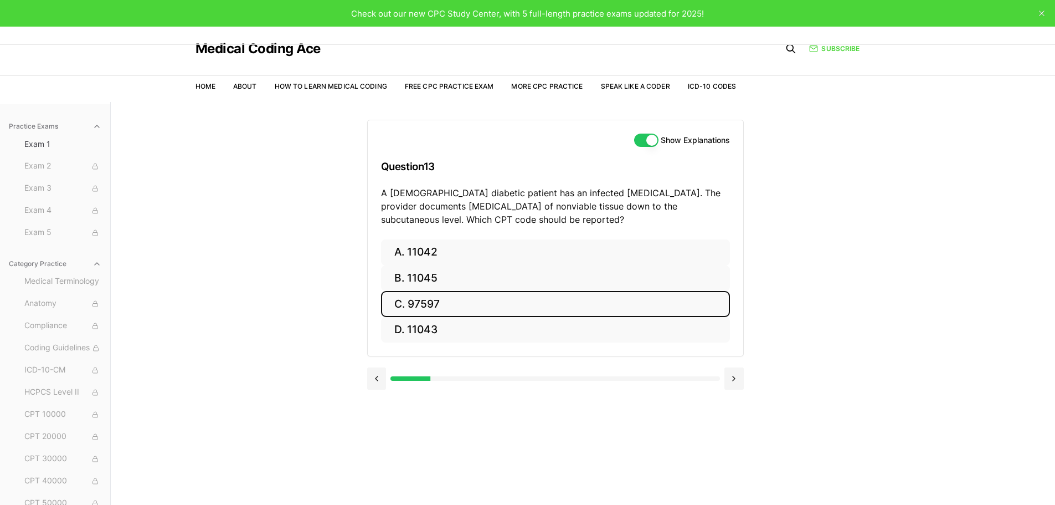
click at [461, 301] on button "C. 97597" at bounding box center [555, 304] width 349 height 26
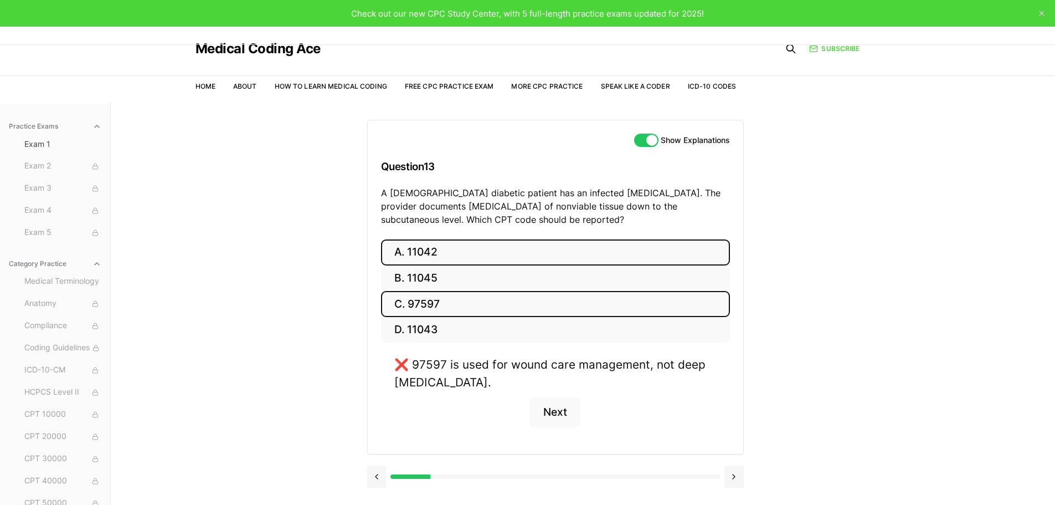
click at [417, 251] on button "A. 11042" at bounding box center [555, 252] width 349 height 26
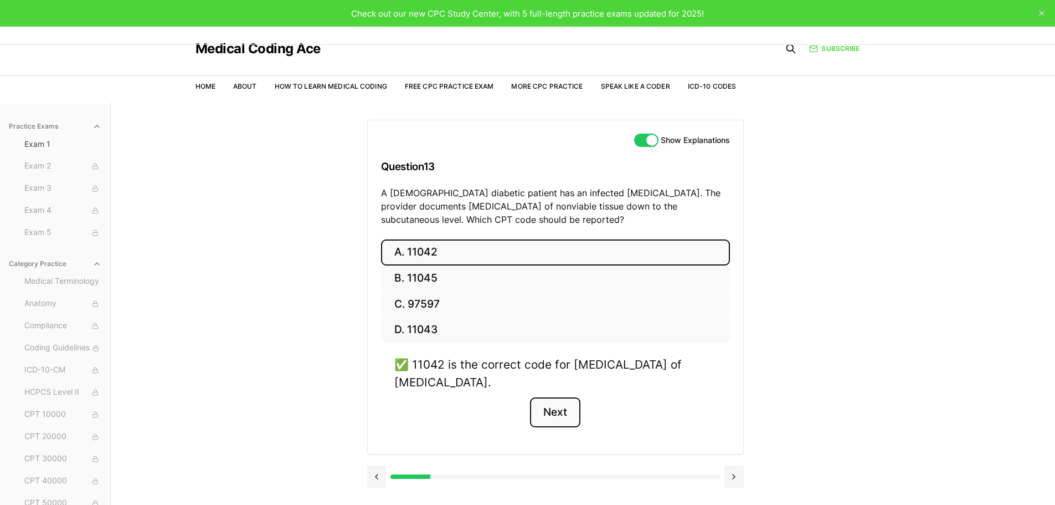
click at [551, 405] on button "Next" at bounding box center [555, 412] width 50 height 30
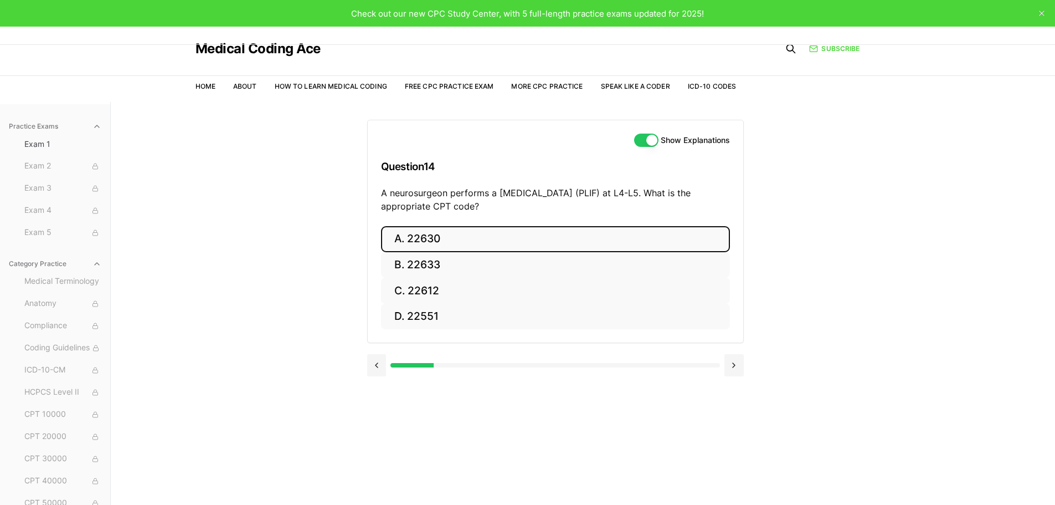
click at [417, 243] on button "A. 22630" at bounding box center [555, 239] width 349 height 26
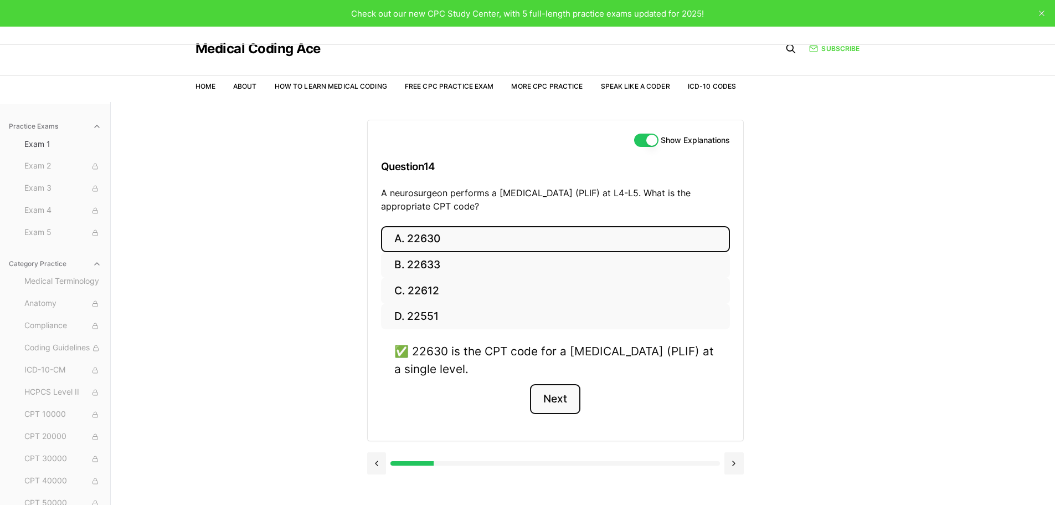
click at [553, 398] on button "Next" at bounding box center [555, 399] width 50 height 30
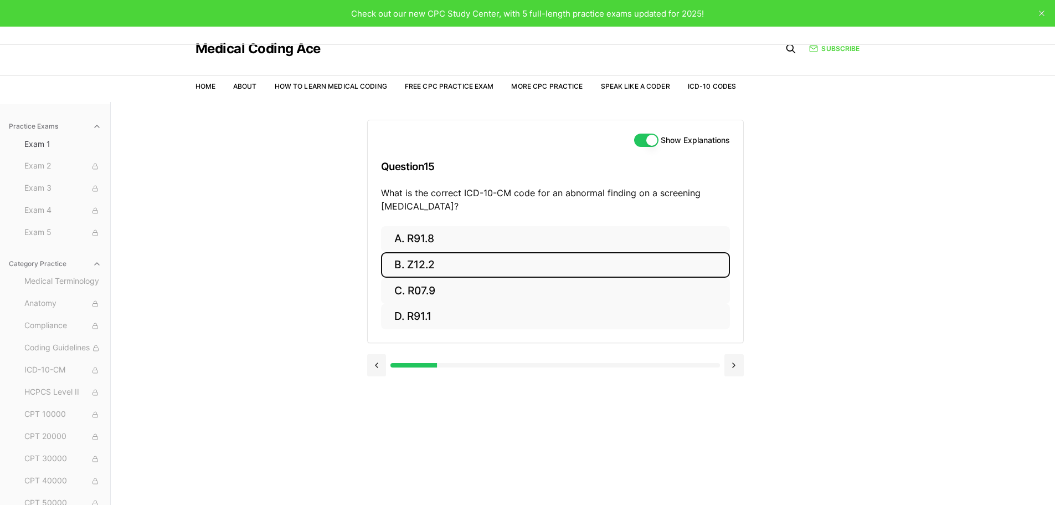
click at [458, 258] on button "B. Z12.2" at bounding box center [555, 265] width 349 height 26
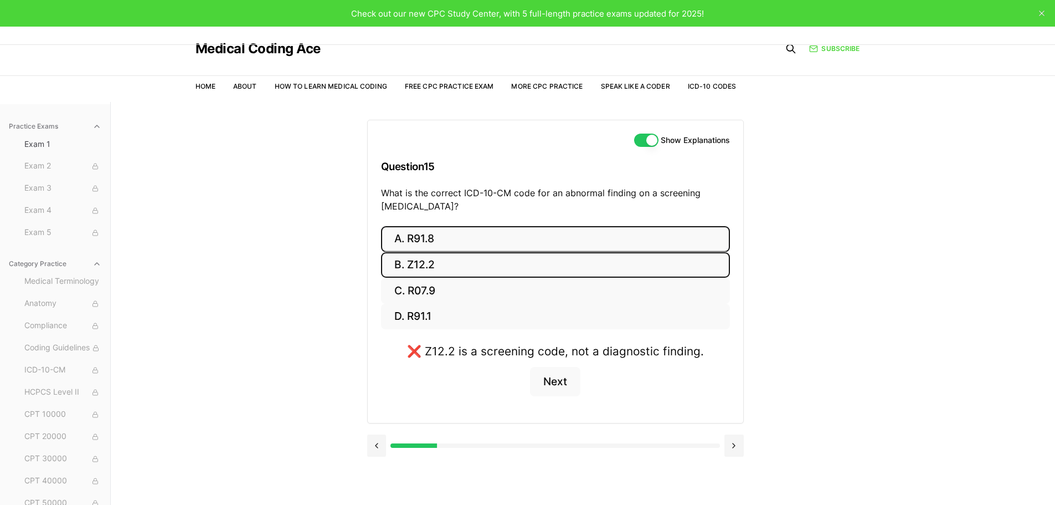
click at [466, 242] on button "A. R91.8" at bounding box center [555, 239] width 349 height 26
click at [931, 285] on div "Practice Exams Exam 1 Exam 2 Exam 3 Exam 4 Exam 5 Category Practice Medical Ter…" at bounding box center [527, 354] width 1055 height 505
